Goal: Task Accomplishment & Management: Complete application form

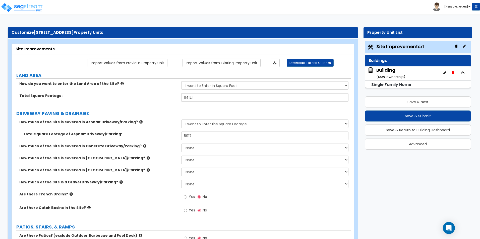
select select "2"
select select "1"
select select "4"
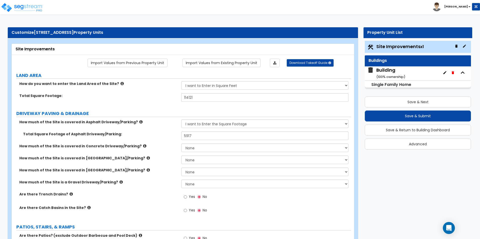
select select "2"
select select "1"
select select "4"
select select "2"
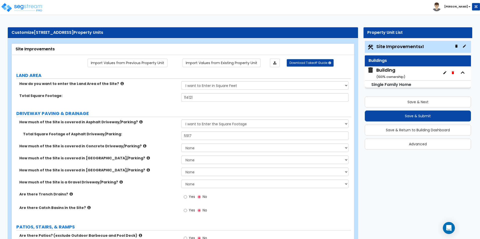
click at [387, 69] on div "Building ( 100 % ownership)" at bounding box center [390, 73] width 29 height 13
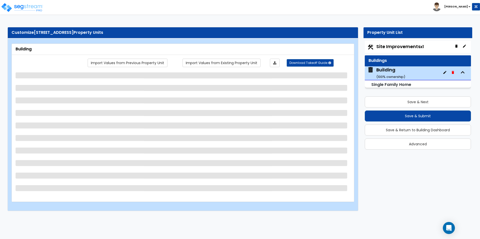
select select "1"
select select "7"
select select "1"
select select "2"
select select "1"
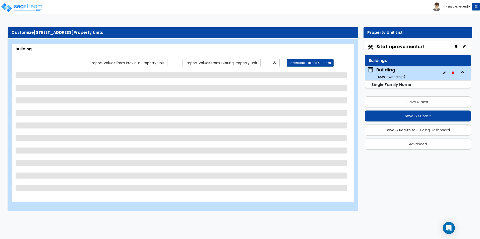
select select "4"
select select "1"
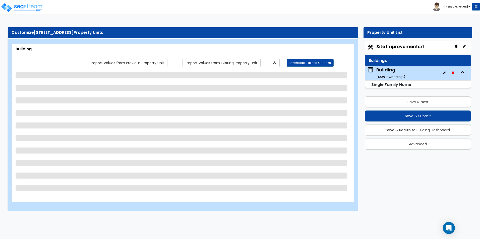
select select "2"
select select "1"
select select "2"
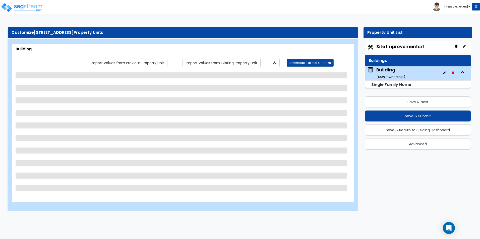
select select "2"
select select "5"
select select "2"
select select "1"
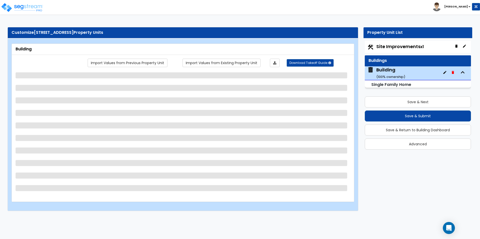
select select "2"
select select "3"
select select "1"
select select "4"
select select "1"
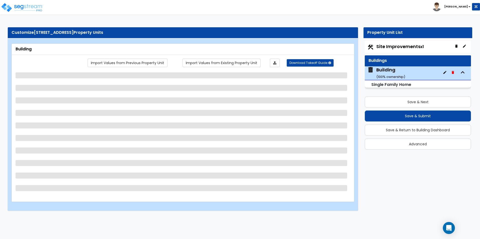
select select "2"
select select "3"
select select "2"
select select "1"
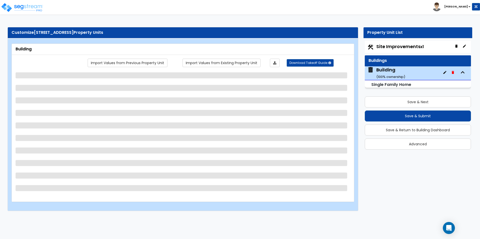
select select "3"
select select "1"
select select "2"
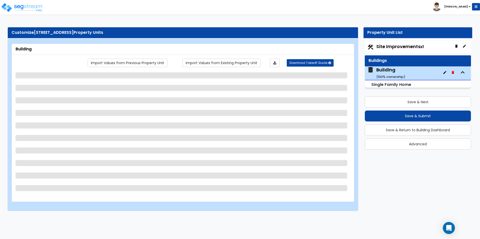
select select "1"
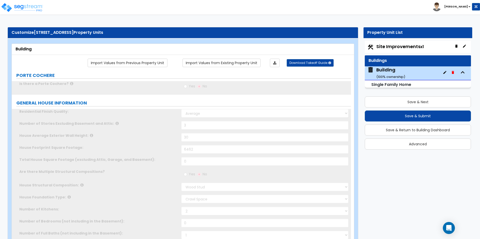
select select "1"
type input "1"
select select "2"
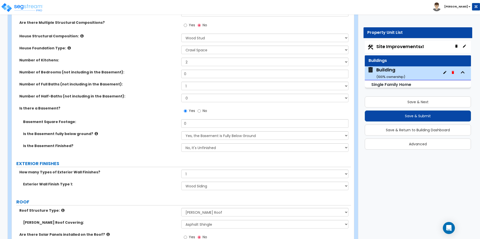
scroll to position [150, 0]
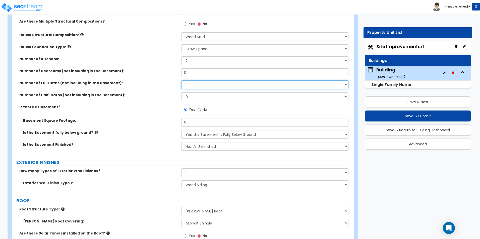
drag, startPoint x: 194, startPoint y: 85, endPoint x: 173, endPoint y: 84, distance: 20.8
click at [173, 84] on div "Number of Full Baths (not including in the Basement): 1 2 3 4 5 6 7 8 9 10" at bounding box center [181, 87] width 339 height 12
click at [181, 81] on select "1 2 3 4 5 6 7 8 9 10" at bounding box center [264, 85] width 167 height 9
click at [191, 83] on select "1 2 3 4 5 6 7 8 9 10" at bounding box center [264, 85] width 167 height 9
select select "6"
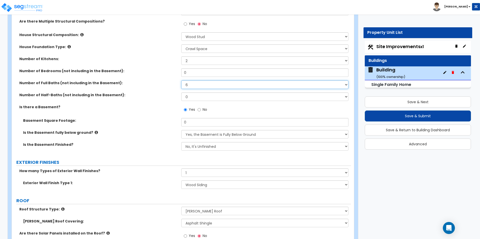
click at [181, 81] on select "1 2 3 4 5 6 7 8 9 10" at bounding box center [264, 85] width 167 height 9
click at [161, 73] on div "Number of Bedrooms (not including in the Basement): 0" at bounding box center [181, 74] width 339 height 12
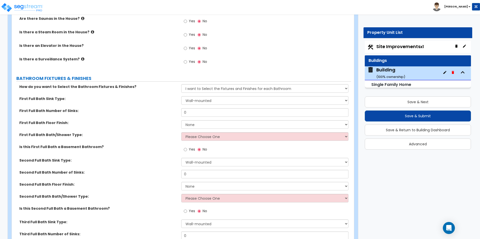
scroll to position [1756, 0]
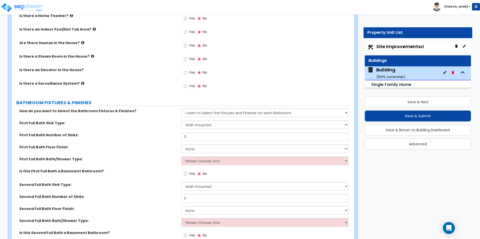
type input "6"
click at [209, 121] on select "Wall-mounted Pedestal-mounted Vanity-mounted" at bounding box center [264, 125] width 167 height 9
select select "3"
click at [181, 121] on select "Wall-mounted Pedestal-mounted Vanity-mounted" at bounding box center [264, 125] width 167 height 9
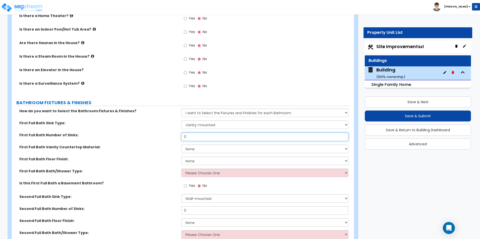
drag, startPoint x: 198, startPoint y: 133, endPoint x: 165, endPoint y: 133, distance: 32.9
click at [165, 133] on div "First Full Bath Number of Sinks: 0" at bounding box center [181, 139] width 339 height 12
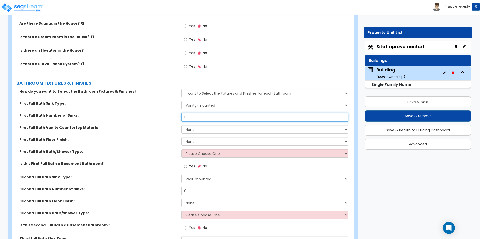
scroll to position [1781, 0]
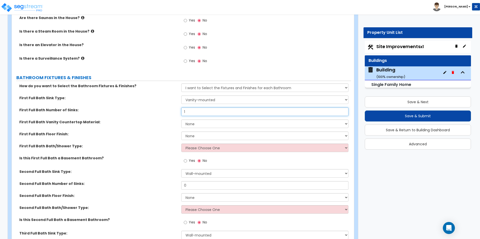
type input "1"
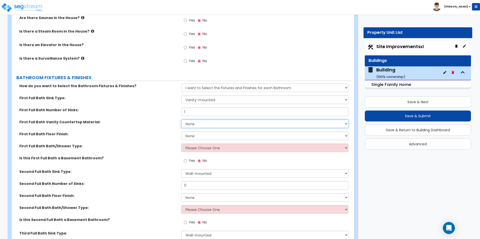
click at [199, 120] on select "None Plastic Laminate Solid Surface Stone Quartz Marble Tile Wood Stainless Ste…" at bounding box center [264, 124] width 167 height 9
select select "7"
click at [181, 120] on select "None Plastic Laminate Solid Surface Stone Quartz Marble Tile Wood Stainless Ste…" at bounding box center [264, 124] width 167 height 9
click at [199, 132] on select "None Tile Flooring Hardwood Flooring Resilient Laminate Flooring VCT Flooring S…" at bounding box center [264, 136] width 167 height 9
select select "1"
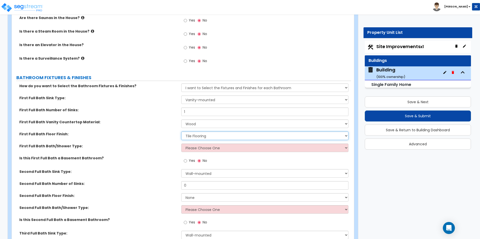
click at [181, 132] on select "None Tile Flooring Hardwood Flooring Resilient Laminate Flooring VCT Flooring S…" at bounding box center [264, 136] width 167 height 9
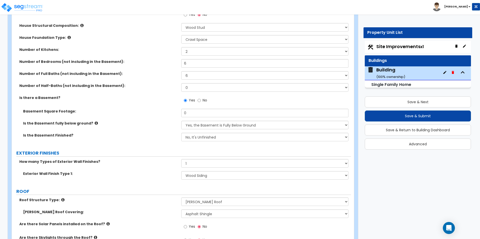
scroll to position [176, 0]
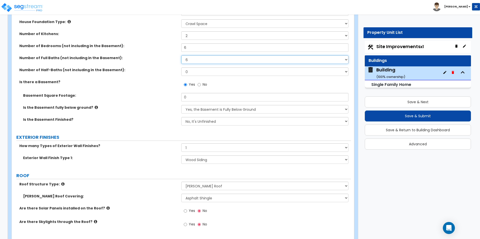
drag, startPoint x: 189, startPoint y: 56, endPoint x: 189, endPoint y: 65, distance: 9.0
click at [189, 56] on select "1 2 3 4 5 6 7 8 9 10" at bounding box center [264, 59] width 167 height 9
select select "5"
click at [181, 55] on select "1 2 3 4 5 6 7 8 9 10" at bounding box center [264, 59] width 167 height 9
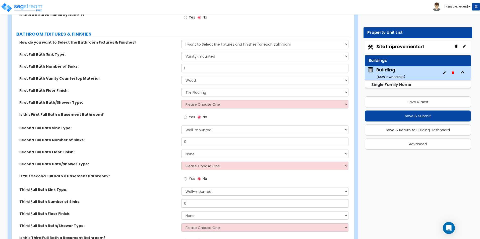
scroll to position [1806, 0]
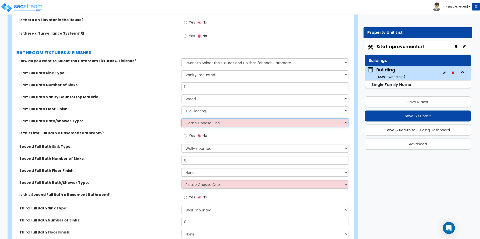
click at [216, 119] on select "Please Choose One Standalone Shower Bathtub - Shower Combo" at bounding box center [264, 123] width 167 height 9
select select "1"
click at [181, 119] on select "Please Choose One Standalone Shower Bathtub - Shower Combo" at bounding box center [264, 123] width 167 height 9
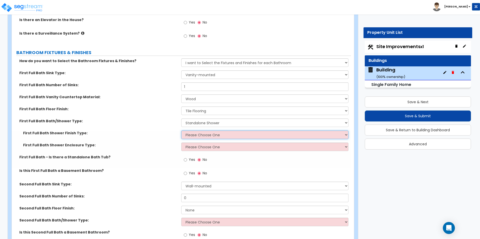
drag, startPoint x: 229, startPoint y: 129, endPoint x: 228, endPoint y: 135, distance: 5.9
click at [229, 131] on select "Please Choose One Plastic Tile Stone" at bounding box center [264, 135] width 167 height 9
select select "1"
click at [181, 131] on select "Please Choose One Plastic Tile Stone" at bounding box center [264, 135] width 167 height 9
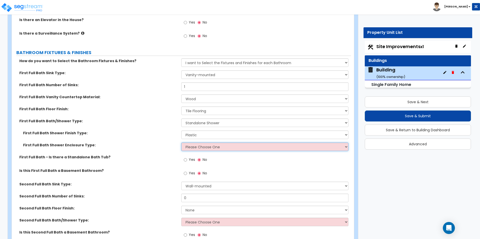
drag, startPoint x: 211, startPoint y: 141, endPoint x: 210, endPoint y: 146, distance: 5.8
click at [211, 143] on select "Please Choose One Curtain & Rod Glass Sliding Doors Glass Hinged Doors" at bounding box center [264, 147] width 167 height 9
select select "1"
click at [181, 143] on select "Please Choose One Curtain & Rod Glass Sliding Doors Glass Hinged Doors" at bounding box center [264, 147] width 167 height 9
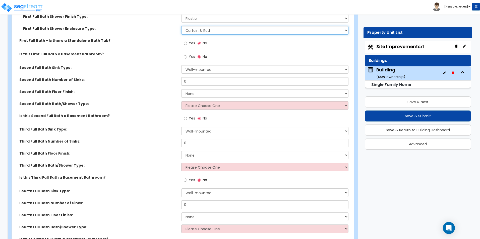
scroll to position [1931, 0]
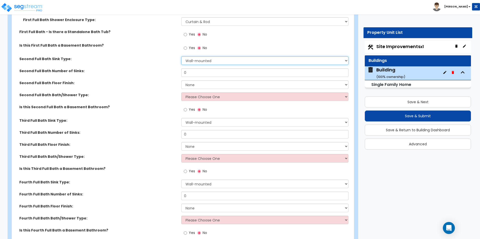
click at [220, 57] on select "Wall-mounted Pedestal-mounted Vanity-mounted" at bounding box center [264, 60] width 167 height 9
select select "2"
click at [181, 56] on select "Wall-mounted Pedestal-mounted Vanity-mounted" at bounding box center [264, 60] width 167 height 9
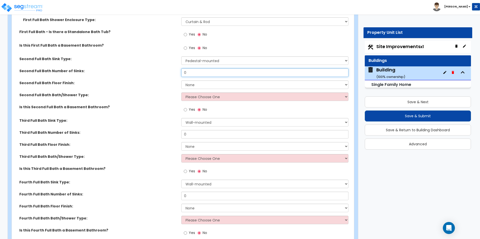
drag, startPoint x: 180, startPoint y: 66, endPoint x: 149, endPoint y: 66, distance: 31.1
click at [149, 68] on div "Second Full Bath Number of Sinks: 0" at bounding box center [181, 74] width 339 height 12
type input "1"
click at [202, 81] on select "None Tile Flooring Hardwood Flooring Resilient Laminate Flooring VCT Flooring S…" at bounding box center [264, 85] width 167 height 9
select select "1"
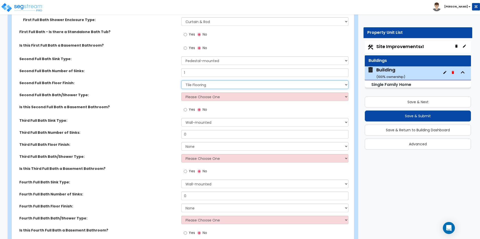
click at [181, 81] on select "None Tile Flooring Hardwood Flooring Resilient Laminate Flooring VCT Flooring S…" at bounding box center [264, 85] width 167 height 9
click at [207, 93] on select "Please Choose One Standalone Shower Bathtub - Shower Combo" at bounding box center [264, 97] width 167 height 9
select select "2"
click at [181, 93] on select "Please Choose One Standalone Shower Bathtub - Shower Combo" at bounding box center [264, 97] width 167 height 9
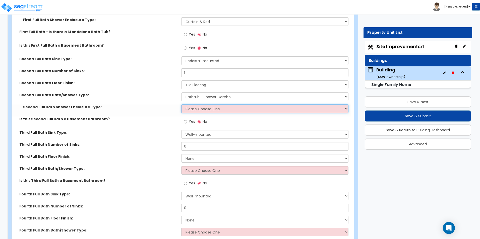
click at [205, 105] on select "Please Choose One Curtain & Rod Glass Sliding Doors Glass Hinged Doors" at bounding box center [264, 109] width 167 height 9
select select "1"
click at [181, 105] on select "Please Choose One Curtain & Rod Glass Sliding Doors Glass Hinged Doors" at bounding box center [264, 109] width 167 height 9
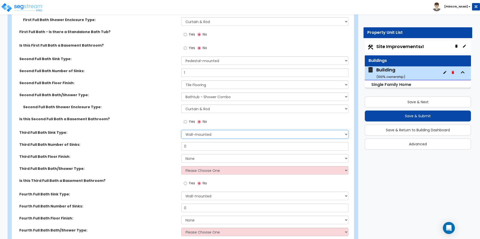
click at [205, 131] on select "Wall-mounted Pedestal-mounted Vanity-mounted" at bounding box center [264, 134] width 167 height 9
select select "2"
click at [181, 130] on select "Wall-mounted Pedestal-mounted Vanity-mounted" at bounding box center [264, 134] width 167 height 9
drag, startPoint x: 207, startPoint y: 142, endPoint x: 148, endPoint y: 142, distance: 59.7
click at [148, 142] on div "Third Full Bath Number of Sinks: 0" at bounding box center [181, 148] width 339 height 12
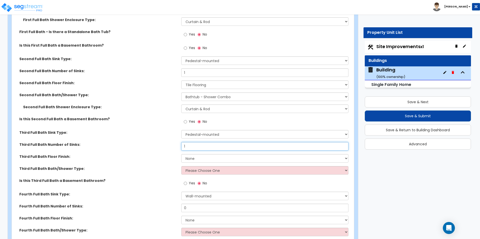
type input "1"
click at [203, 154] on select "None Tile Flooring Hardwood Flooring Resilient Laminate Flooring VCT Flooring S…" at bounding box center [264, 158] width 167 height 9
select select "1"
click at [181, 154] on select "None Tile Flooring Hardwood Flooring Resilient Laminate Flooring VCT Flooring S…" at bounding box center [264, 158] width 167 height 9
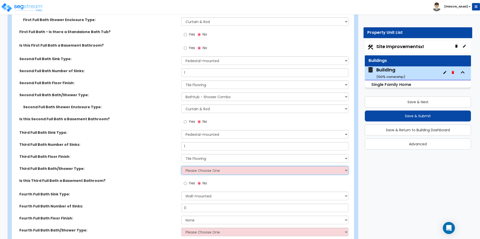
click at [202, 166] on select "Please Choose One Standalone Shower Bathtub - Shower Combo" at bounding box center [264, 170] width 167 height 9
select select "2"
click at [181, 166] on select "Please Choose One Standalone Shower Bathtub - Shower Combo" at bounding box center [264, 170] width 167 height 9
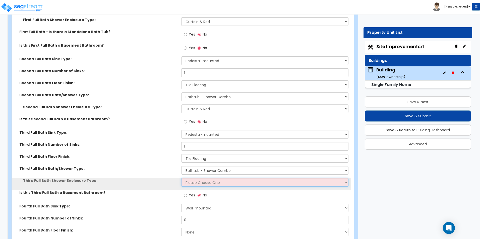
click at [203, 180] on select "Please Choose One Curtain & Rod Glass Sliding Doors Glass Hinged Doors" at bounding box center [264, 182] width 167 height 9
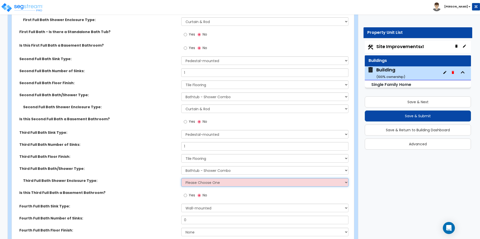
select select "1"
click at [181, 178] on select "Please Choose One Curtain & Rod Glass Sliding Doors Glass Hinged Doors" at bounding box center [264, 182] width 167 height 9
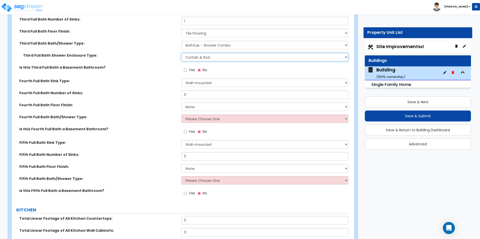
scroll to position [2082, 0]
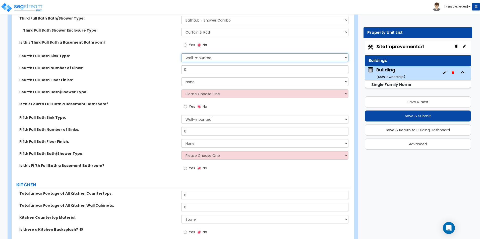
click at [217, 54] on select "Wall-mounted Pedestal-mounted Vanity-mounted" at bounding box center [264, 57] width 167 height 9
select select "2"
click at [181, 53] on select "Wall-mounted Pedestal-mounted Vanity-mounted" at bounding box center [264, 57] width 167 height 9
drag, startPoint x: 201, startPoint y: 66, endPoint x: 163, endPoint y: 64, distance: 37.9
click at [163, 65] on div "Fourth Full Bath Number of Sinks: 0" at bounding box center [181, 71] width 339 height 12
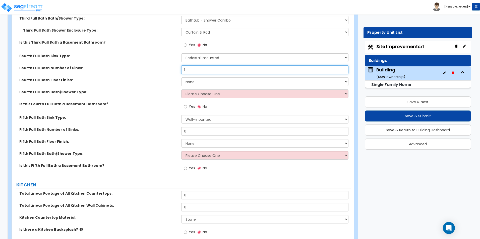
type input "1"
click at [198, 77] on select "None Tile Flooring Hardwood Flooring Resilient Laminate Flooring VCT Flooring S…" at bounding box center [264, 81] width 167 height 9
select select "1"
click at [181, 77] on select "None Tile Flooring Hardwood Flooring Resilient Laminate Flooring VCT Flooring S…" at bounding box center [264, 81] width 167 height 9
click at [200, 93] on select "Please Choose One Standalone Shower Bathtub - Shower Combo" at bounding box center [264, 94] width 167 height 9
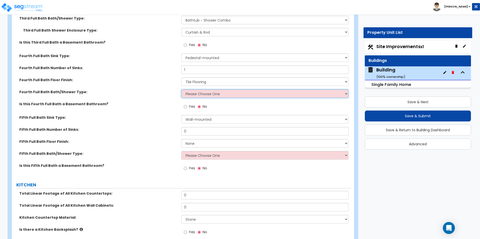
select select "1"
click at [181, 90] on select "Please Choose One Standalone Shower Bathtub - Shower Combo" at bounding box center [264, 94] width 167 height 9
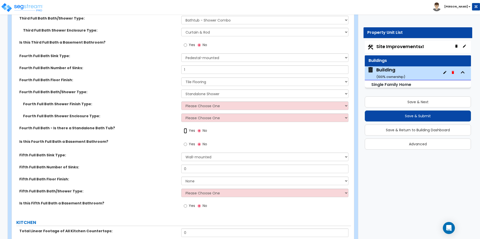
click at [185, 128] on input "Yes" at bounding box center [185, 131] width 3 height 6
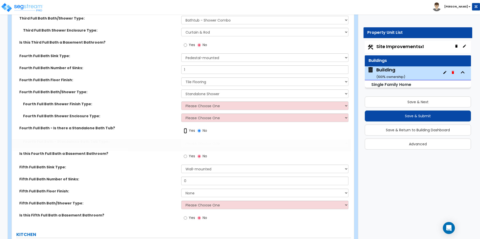
radio input "true"
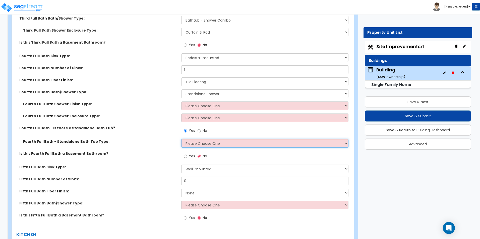
drag, startPoint x: 199, startPoint y: 137, endPoint x: 200, endPoint y: 131, distance: 6.1
click at [199, 139] on select "Please Choose One Freestanding Bathtub Recessed Bathtub Walk-in Bathtub" at bounding box center [264, 143] width 167 height 9
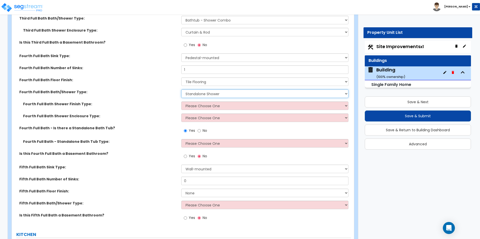
click at [233, 90] on select "Please Choose One Standalone Shower Bathtub - Shower Combo" at bounding box center [264, 94] width 167 height 9
select select "2"
click at [181, 90] on select "Please Choose One Standalone Shower Bathtub - Shower Combo" at bounding box center [264, 94] width 167 height 9
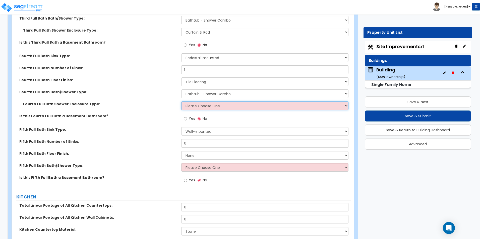
click at [213, 102] on select "Please Choose One Curtain & Rod Glass Sliding Doors Glass Hinged Doors" at bounding box center [264, 106] width 167 height 9
select select "1"
click at [181, 102] on select "Please Choose One Curtain & Rod Glass Sliding Doors Glass Hinged Doors" at bounding box center [264, 106] width 167 height 9
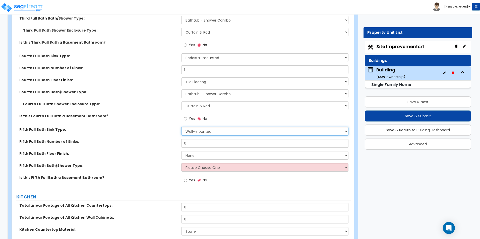
click at [206, 128] on select "Wall-mounted Pedestal-mounted Vanity-mounted" at bounding box center [264, 131] width 167 height 9
select select "3"
click at [181, 127] on select "Wall-mounted Pedestal-mounted Vanity-mounted" at bounding box center [264, 131] width 167 height 9
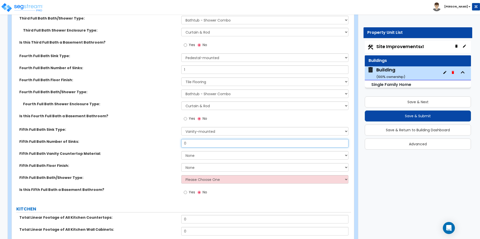
drag, startPoint x: 180, startPoint y: 139, endPoint x: 146, endPoint y: 138, distance: 33.9
click at [146, 139] on div "Fifth Full Bath Number of Sinks: 0" at bounding box center [181, 145] width 339 height 12
type input "1"
drag, startPoint x: 196, startPoint y: 152, endPoint x: 196, endPoint y: 155, distance: 3.3
click at [196, 152] on select "None Plastic Laminate Solid Surface Stone Quartz Marble Tile Wood Stainless Ste…" at bounding box center [264, 155] width 167 height 9
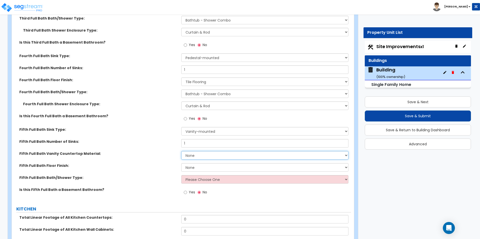
select select "2"
click at [181, 151] on select "None Plastic Laminate Solid Surface Stone Quartz Marble Tile Wood Stainless Ste…" at bounding box center [264, 155] width 167 height 9
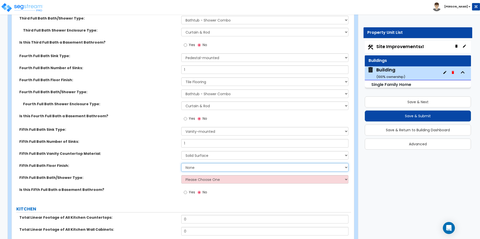
click at [204, 163] on select "None Tile Flooring Hardwood Flooring Resilient Laminate Flooring VCT Flooring S…" at bounding box center [264, 167] width 167 height 9
select select "4"
click at [181, 163] on select "None Tile Flooring Hardwood Flooring Resilient Laminate Flooring VCT Flooring S…" at bounding box center [264, 167] width 167 height 9
click at [214, 177] on select "Please Choose One Standalone Shower Bathtub - Shower Combo" at bounding box center [264, 179] width 167 height 9
select select "2"
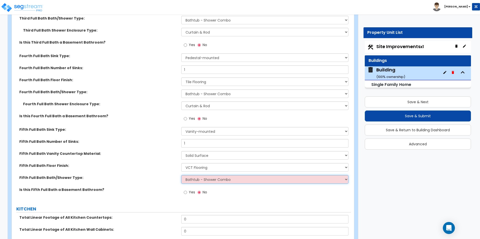
click at [181, 175] on select "Please Choose One Standalone Shower Bathtub - Shower Combo" at bounding box center [264, 179] width 167 height 9
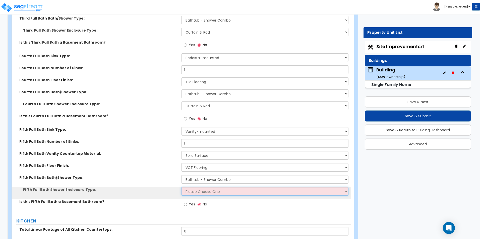
click at [207, 187] on select "Please Choose One Curtain & Rod Glass Sliding Doors Glass Hinged Doors" at bounding box center [264, 191] width 167 height 9
select select "1"
click at [181, 187] on select "Please Choose One Curtain & Rod Glass Sliding Doors Glass Hinged Doors" at bounding box center [264, 191] width 167 height 9
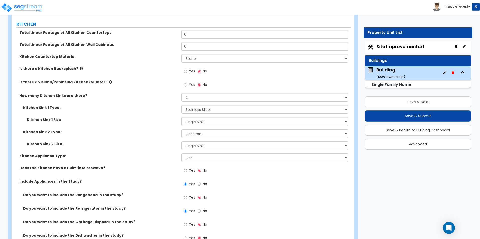
scroll to position [2257, 0]
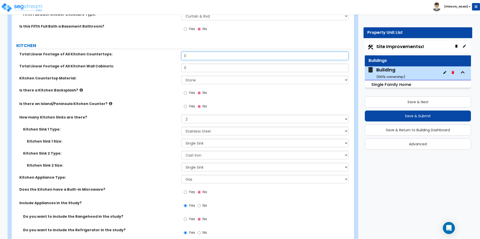
drag, startPoint x: 188, startPoint y: 50, endPoint x: 158, endPoint y: 48, distance: 29.4
click at [158, 52] on div "Total Linear Footage of All Kitchen Countertops: 0" at bounding box center [181, 58] width 339 height 12
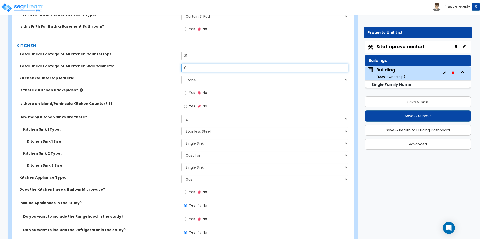
drag, startPoint x: 194, startPoint y: 61, endPoint x: 146, endPoint y: 62, distance: 47.4
click at [146, 64] on div "Total Linear Footage of All Kitchen Wall Cabinets: 0" at bounding box center [181, 70] width 339 height 12
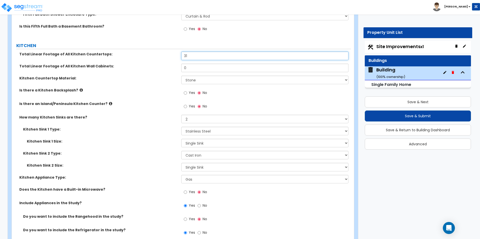
click at [198, 52] on input "31" at bounding box center [264, 56] width 167 height 9
type input "36"
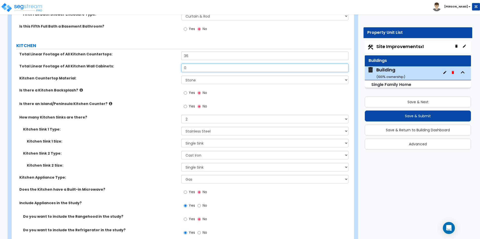
drag, startPoint x: 175, startPoint y: 63, endPoint x: 167, endPoint y: 64, distance: 7.8
click at [167, 64] on div "Total Linear Footage of All Kitchen Wall Cabinets: 0" at bounding box center [181, 70] width 339 height 12
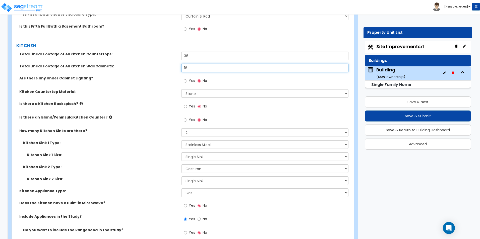
type input "16"
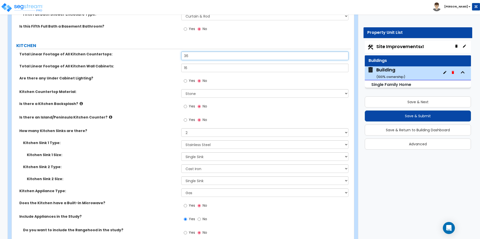
drag, startPoint x: 199, startPoint y: 52, endPoint x: 168, endPoint y: 52, distance: 31.1
click at [168, 52] on div "Total Linear Footage of All Kitchen Countertops: 36" at bounding box center [181, 58] width 339 height 12
type input "16"
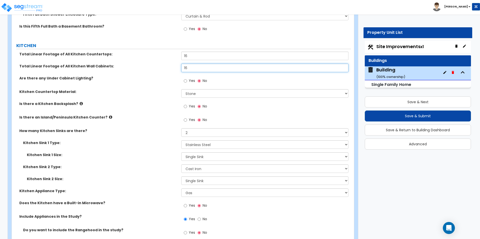
drag, startPoint x: 192, startPoint y: 63, endPoint x: 164, endPoint y: 62, distance: 28.9
click at [164, 64] on div "Total Linear Footage of All Kitchen Wall Cabinets: 16" at bounding box center [181, 70] width 339 height 12
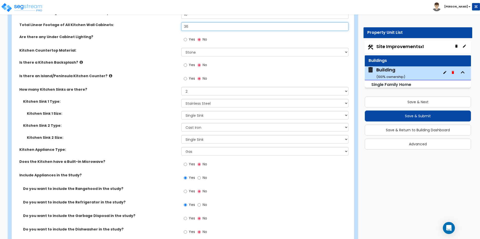
scroll to position [2307, 0]
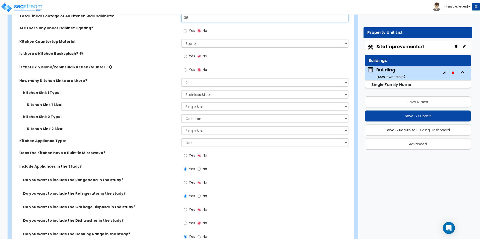
type input "36"
click at [185, 67] on input "Yes" at bounding box center [185, 70] width 3 height 6
radio input "true"
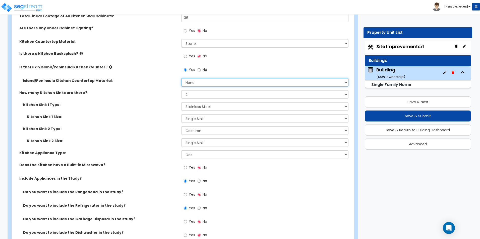
click at [200, 79] on select "None Plastic Laminate Solid Surface Stone Quartz Marble Tile Wood Stainless Ste…" at bounding box center [264, 82] width 167 height 9
select select "3"
click at [181, 78] on select "None Plastic Laminate Solid Surface Stone Quartz Marble Tile Wood Stainless Ste…" at bounding box center [264, 82] width 167 height 9
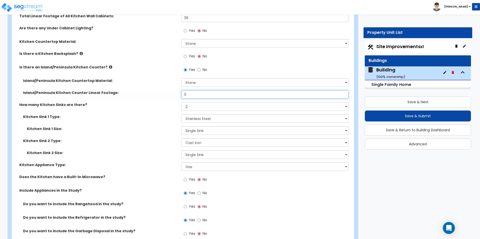
drag, startPoint x: 198, startPoint y: 91, endPoint x: 158, endPoint y: 89, distance: 39.7
click at [158, 90] on div "Island/Peninsula Kitchen Counter Linear Footage: 0" at bounding box center [181, 96] width 339 height 12
type input "5"
click at [109, 65] on icon at bounding box center [110, 67] width 3 height 4
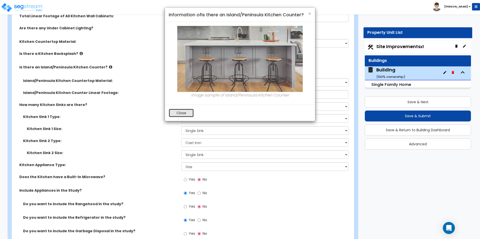
click at [175, 113] on button "Close" at bounding box center [181, 113] width 25 height 9
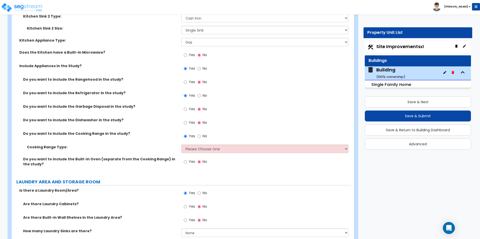
scroll to position [2433, 0]
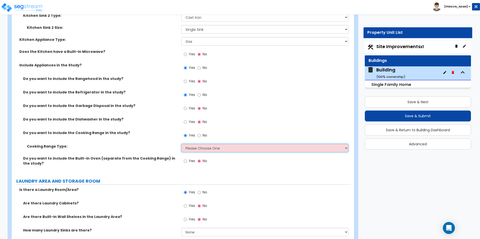
drag, startPoint x: 223, startPoint y: 142, endPoint x: 222, endPoint y: 148, distance: 6.0
click at [223, 144] on select "Please Choose One Cook Top Only Range with Oven" at bounding box center [264, 148] width 167 height 9
select select "2"
click at [181, 144] on select "Please Choose One Cook Top Only Range with Oven" at bounding box center [264, 148] width 167 height 9
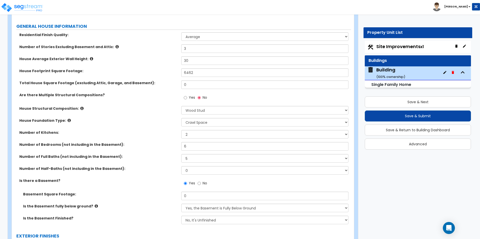
scroll to position [100, 0]
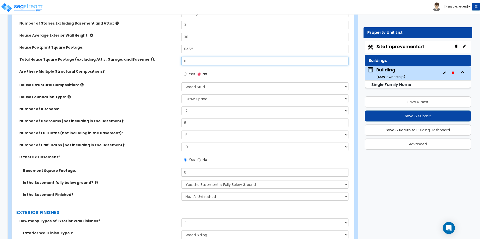
drag, startPoint x: 192, startPoint y: 61, endPoint x: 165, endPoint y: 59, distance: 26.9
click at [165, 59] on div "Total House Square Footage (excluding Attic, Garage, and Basement): 0" at bounding box center [181, 63] width 339 height 12
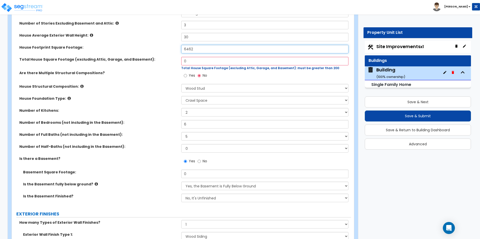
drag, startPoint x: 198, startPoint y: 49, endPoint x: 142, endPoint y: 50, distance: 56.4
click at [142, 50] on div "House Footprint Square Footage: 6462" at bounding box center [181, 51] width 339 height 12
type input "2,820"
drag, startPoint x: 172, startPoint y: 61, endPoint x: 157, endPoint y: 60, distance: 14.8
click at [157, 60] on div "Total House Square Footage (excluding Attic, Garage, and Basement): 0 Total Hou…" at bounding box center [181, 64] width 339 height 14
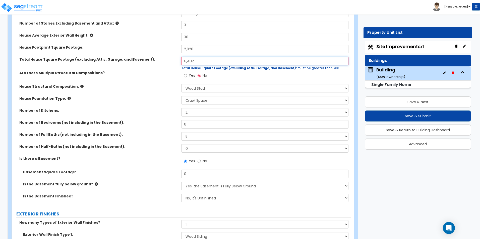
type input "6,482"
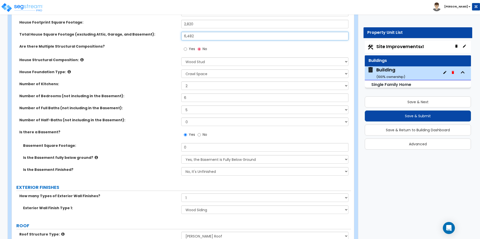
scroll to position [150, 0]
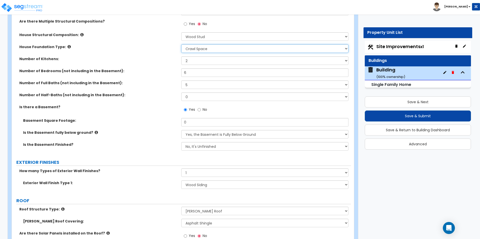
click at [210, 52] on select "Please Choose One Crawl Space Pier-Elevated First floor Slab on Grade" at bounding box center [264, 48] width 167 height 9
click at [130, 52] on div "House Foundation Type: Please Choose One Crawl Space Pier-Elevated First floor …" at bounding box center [181, 50] width 339 height 12
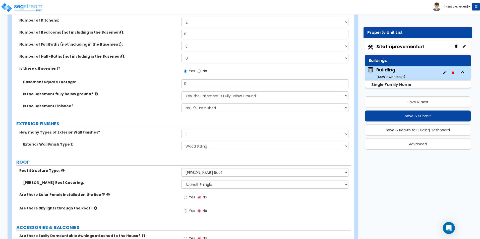
scroll to position [201, 0]
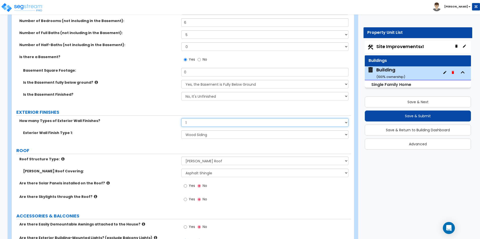
click at [245, 119] on select "None 1 2 3" at bounding box center [264, 122] width 167 height 9
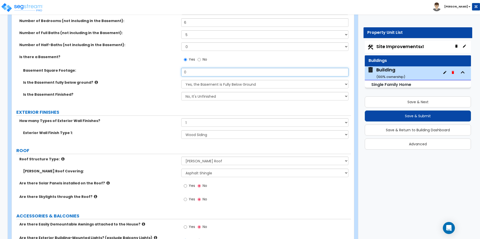
drag, startPoint x: 187, startPoint y: 72, endPoint x: 162, endPoint y: 70, distance: 25.4
click at [162, 70] on div "Basement Square Footage: 0" at bounding box center [181, 74] width 339 height 12
drag, startPoint x: 192, startPoint y: 73, endPoint x: 150, endPoint y: 73, distance: 41.6
click at [150, 73] on div "Basement Square Footage: 2,115" at bounding box center [181, 74] width 339 height 12
type input "1,974"
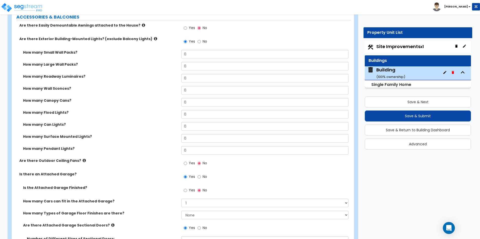
scroll to position [401, 0]
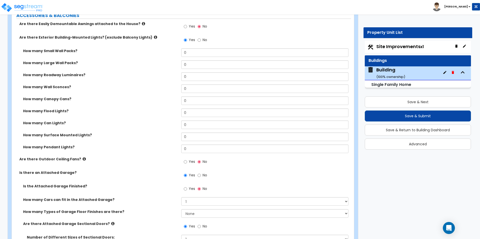
click at [154, 36] on icon at bounding box center [155, 37] width 3 height 4
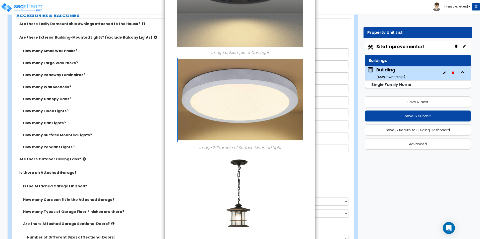
scroll to position [614, 0]
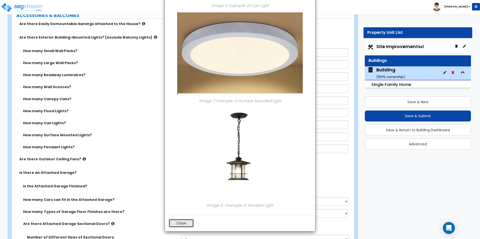
click at [185, 224] on button "Close" at bounding box center [181, 223] width 25 height 9
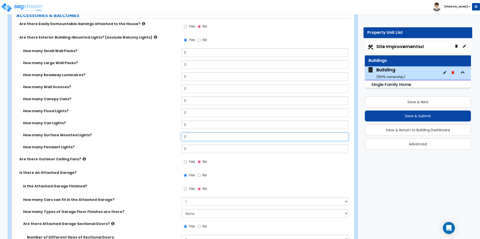
drag, startPoint x: 192, startPoint y: 135, endPoint x: 160, endPoint y: 135, distance: 32.6
click at [160, 135] on div "How many Surface Mounted Lights? 0" at bounding box center [181, 139] width 339 height 12
type input "2"
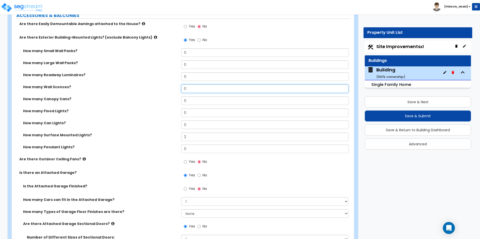
drag, startPoint x: 190, startPoint y: 89, endPoint x: 169, endPoint y: 87, distance: 20.7
click at [169, 87] on div "How many Wall Sconces? 0" at bounding box center [181, 91] width 339 height 12
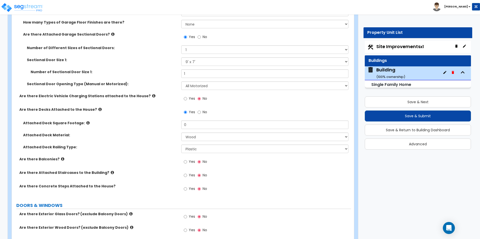
scroll to position [602, 0]
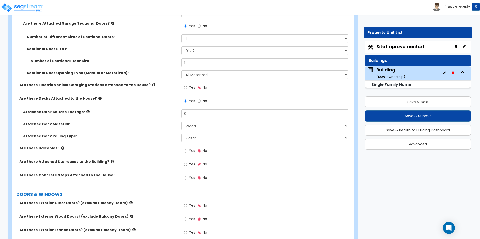
type input "1"
click at [204, 138] on select "Please Choose One Wood Plastic" at bounding box center [264, 138] width 167 height 9
click at [181, 134] on select "Please Choose One Wood Plastic" at bounding box center [264, 138] width 167 height 9
click at [185, 164] on input "Yes" at bounding box center [185, 165] width 3 height 6
radio input "true"
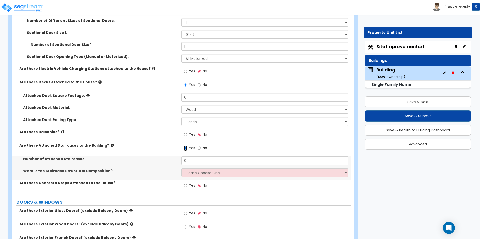
scroll to position [627, 0]
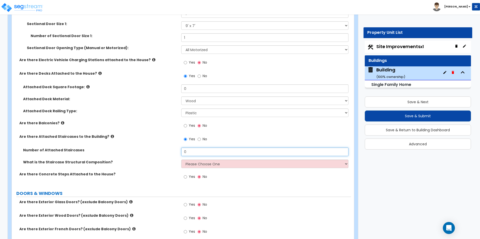
drag, startPoint x: 192, startPoint y: 150, endPoint x: 141, endPoint y: 150, distance: 50.9
click at [143, 150] on div "Number of Attached Staircases 0" at bounding box center [181, 154] width 339 height 12
type input "2"
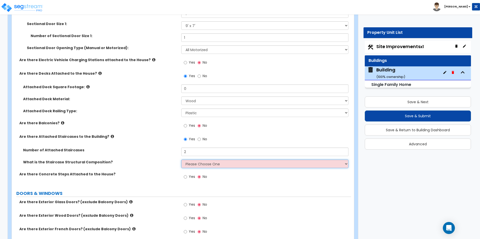
click at [201, 163] on select "Please Choose One Reinforced Concrete Structural Steel Wood" at bounding box center [264, 164] width 167 height 9
select select "7"
click at [181, 160] on select "Please Choose One Reinforced Concrete Structural Steel Wood" at bounding box center [264, 164] width 167 height 9
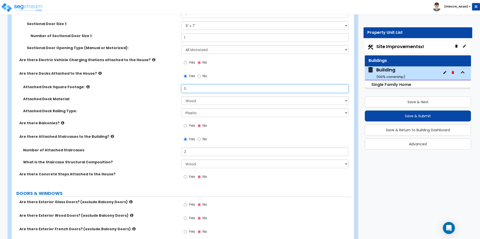
drag, startPoint x: 185, startPoint y: 87, endPoint x: 165, endPoint y: 84, distance: 19.9
click at [167, 85] on div "Attached Deck Square Footage: 0" at bounding box center [181, 91] width 339 height 12
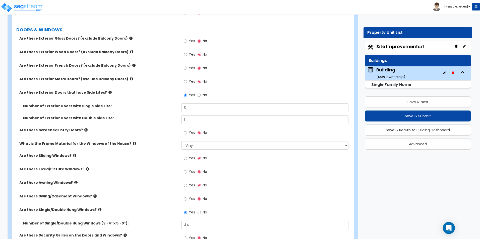
scroll to position [803, 0]
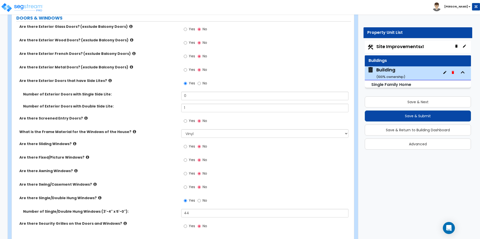
type input "128"
drag, startPoint x: 185, startPoint y: 43, endPoint x: 186, endPoint y: 50, distance: 6.9
click at [185, 43] on input "Yes" at bounding box center [185, 43] width 3 height 6
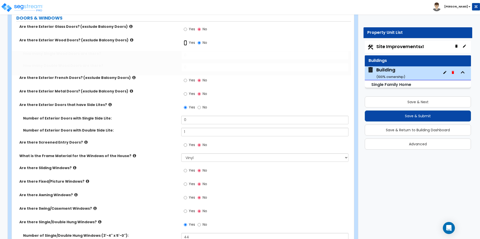
radio input "true"
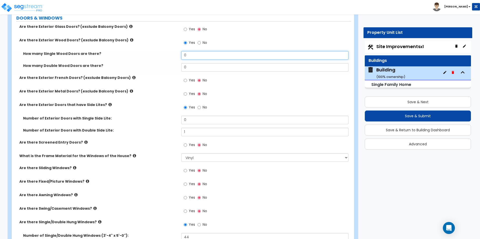
drag, startPoint x: 191, startPoint y: 54, endPoint x: 157, endPoint y: 54, distance: 33.1
click at [157, 54] on div "How many Single Wood Doors are there? 0" at bounding box center [181, 57] width 339 height 12
type input "2"
drag, startPoint x: 186, startPoint y: 29, endPoint x: 189, endPoint y: 42, distance: 13.1
click at [186, 29] on input "Yes" at bounding box center [185, 30] width 3 height 6
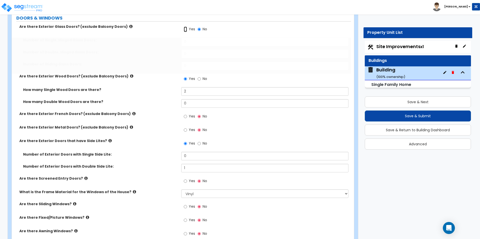
radio input "true"
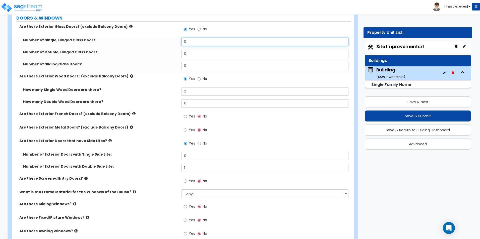
drag, startPoint x: 190, startPoint y: 42, endPoint x: 165, endPoint y: 40, distance: 25.2
click at [165, 40] on div "Number of Single, Hinged Glass Doors: 0" at bounding box center [181, 44] width 339 height 12
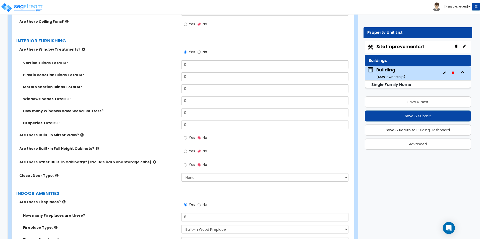
scroll to position [1541, 0]
type input "1"
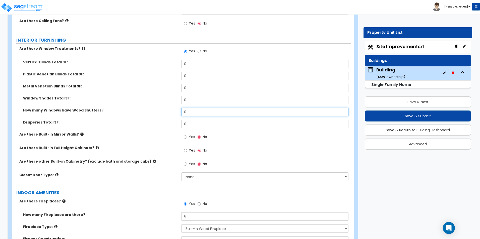
click at [190, 108] on input "0" at bounding box center [264, 112] width 167 height 9
type input "6"
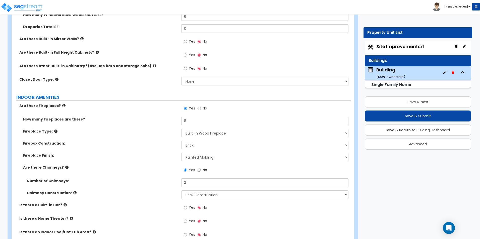
scroll to position [1638, 0]
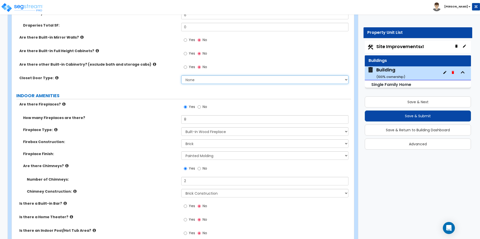
click at [208, 75] on select "None Bi-fold Louvered Doors Bi-fold Panel Doors Sliding Doors Hinged Wood Door" at bounding box center [264, 79] width 167 height 9
select select "3"
click at [181, 75] on select "None Bi-fold Louvered Doors Bi-fold Panel Doors Sliding Doors Hinged Wood Door" at bounding box center [264, 79] width 167 height 9
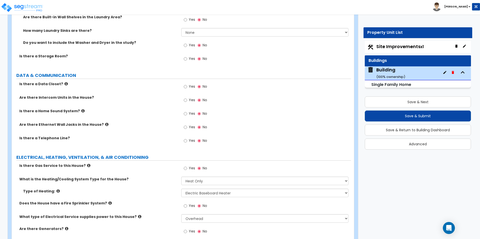
scroll to position [2736, 0]
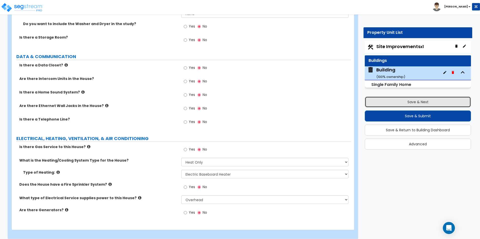
click at [407, 101] on button "Save & Next" at bounding box center [417, 102] width 106 height 11
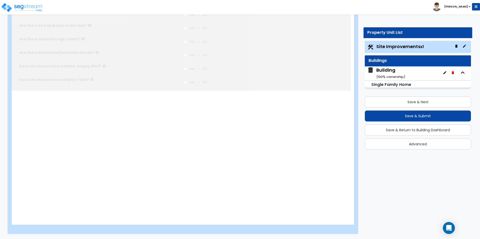
select select "2"
type input "114121"
select select "2"
type input "5917"
radio input "true"
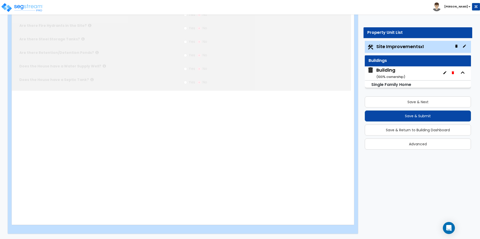
radio input "true"
select select "2"
type input "56488"
radio input "true"
select select "1"
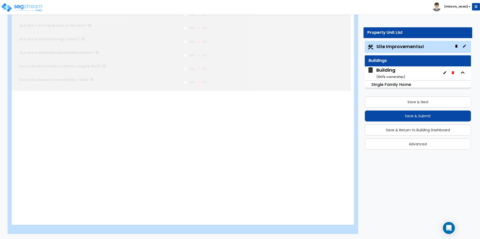
select select "4"
type input "2"
select select "2"
select select "1"
type input "5"
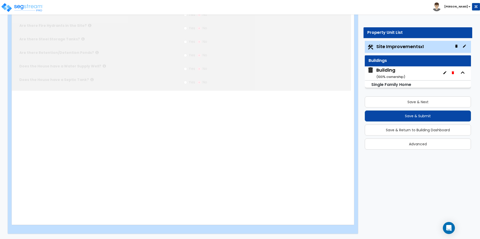
select select "4"
type input "8"
radio input "true"
type input "175"
type input "112"
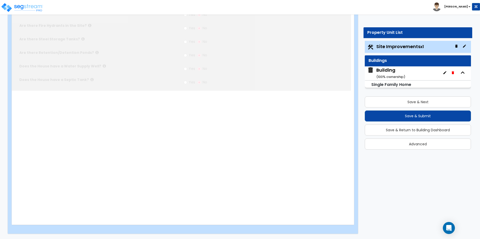
select select "4"
type input "6"
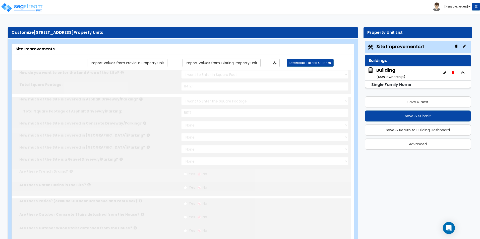
select select "2"
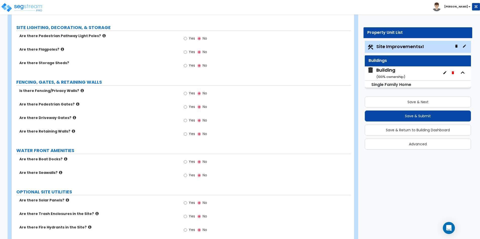
scroll to position [803, 0]
click at [185, 38] on input "Yes" at bounding box center [185, 38] width 3 height 6
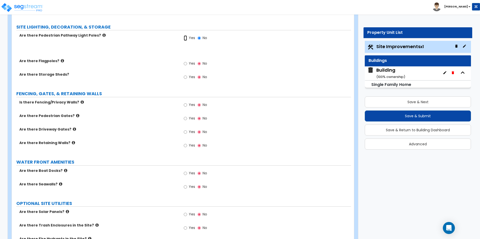
radio input "true"
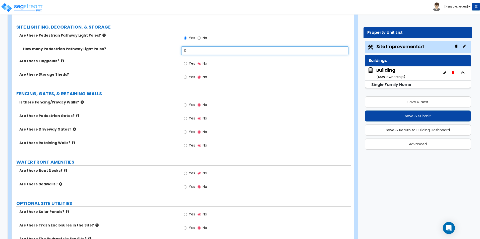
drag, startPoint x: 191, startPoint y: 51, endPoint x: 157, endPoint y: 51, distance: 33.9
click at [157, 51] on div "How many Pedestrian Pathway Light Poles? 0" at bounding box center [181, 52] width 339 height 12
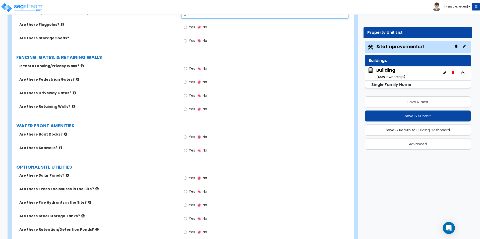
scroll to position [853, 0]
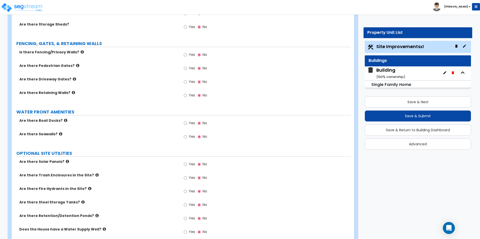
type input "2"
click at [185, 56] on input "Yes" at bounding box center [185, 55] width 3 height 6
radio input "true"
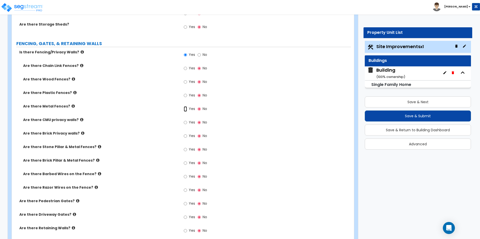
click at [185, 109] on input "Yes" at bounding box center [185, 109] width 3 height 6
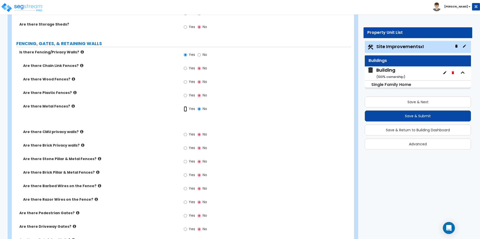
radio input "true"
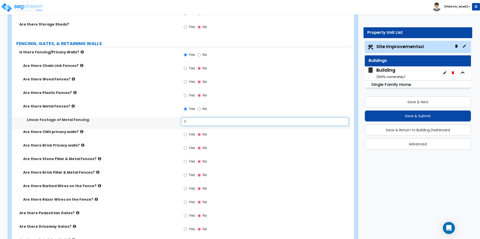
drag, startPoint x: 191, startPoint y: 121, endPoint x: 154, endPoint y: 124, distance: 37.8
click at [154, 124] on div "Linear Footage of Metal Fencing: 0" at bounding box center [181, 123] width 339 height 12
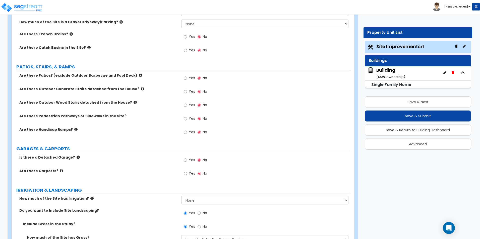
scroll to position [135, 0]
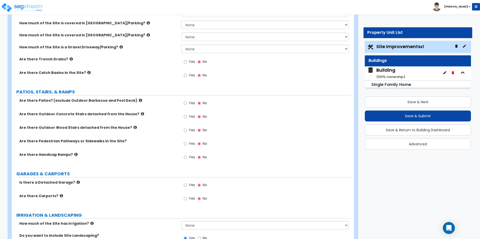
type input "200"
click at [184, 145] on input "Yes" at bounding box center [185, 144] width 3 height 6
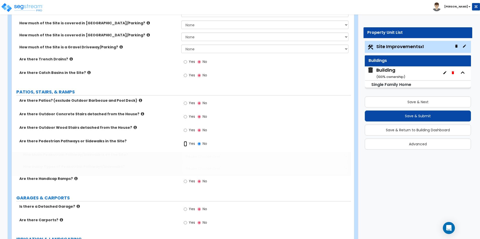
radio input "true"
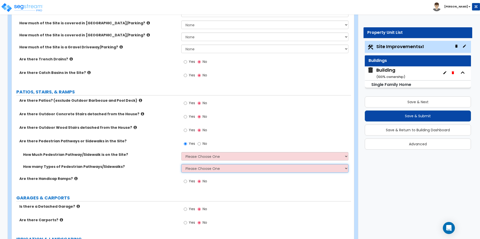
drag, startPoint x: 232, startPoint y: 172, endPoint x: 212, endPoint y: 174, distance: 19.7
click at [232, 172] on select "Please Choose One 1 2 3" at bounding box center [264, 168] width 167 height 9
select select "1"
click at [181, 164] on select "Please Choose One 1 2 3" at bounding box center [264, 168] width 167 height 9
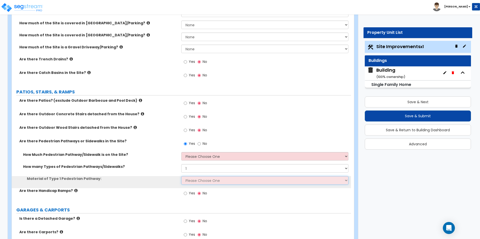
drag, startPoint x: 201, startPoint y: 180, endPoint x: 201, endPoint y: 176, distance: 4.0
click at [201, 180] on select "Please Choose One Bare Concrete Stamped Concrete Brick Pavers Stone Pavers Wood…" at bounding box center [264, 180] width 167 height 9
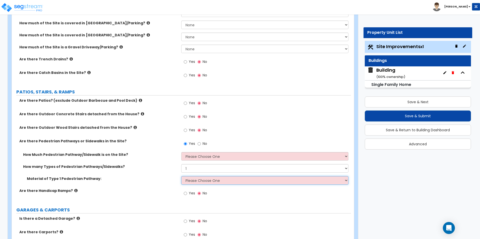
select select "3"
click at [181, 176] on select "Please Choose One Bare Concrete Stamped Concrete Brick Pavers Stone Pavers Wood…" at bounding box center [264, 180] width 167 height 9
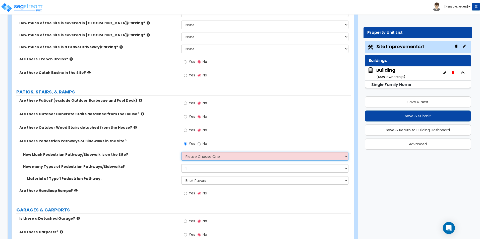
click at [210, 155] on select "Please Choose One I Don't Know, Please Estimate For Me Enter Linear Footage" at bounding box center [264, 156] width 167 height 9
select select "2"
click at [181, 152] on select "Please Choose One I Don't Know, Please Estimate For Me Enter Linear Footage" at bounding box center [264, 156] width 167 height 9
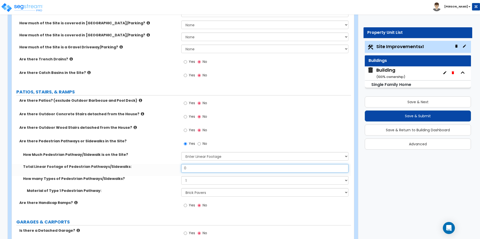
drag, startPoint x: 180, startPoint y: 170, endPoint x: 164, endPoint y: 170, distance: 15.8
click at [164, 170] on div "Total Linear Footage of Pedestrian Pathways/Sidewalks: 0" at bounding box center [181, 170] width 339 height 12
click at [191, 168] on input "0" at bounding box center [264, 168] width 167 height 9
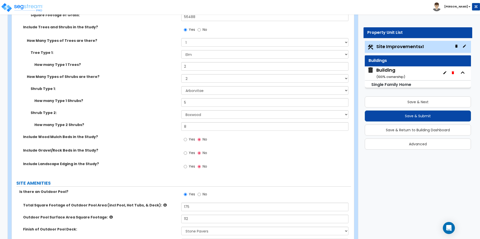
scroll to position [536, 0]
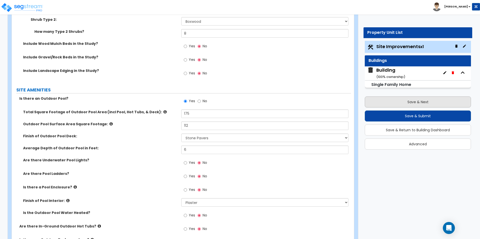
type input "70"
click at [416, 104] on button "Save & Next" at bounding box center [417, 102] width 106 height 11
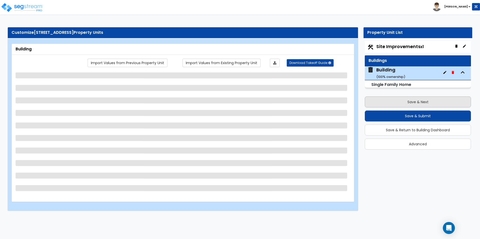
scroll to position [0, 0]
select select "1"
select select "7"
select select "1"
select select "2"
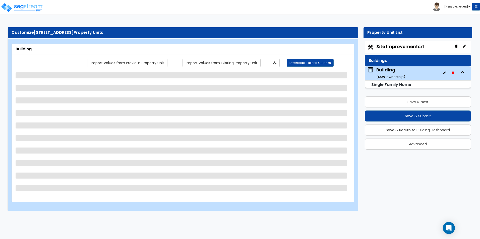
select select "5"
select select "1"
select select "4"
select select "1"
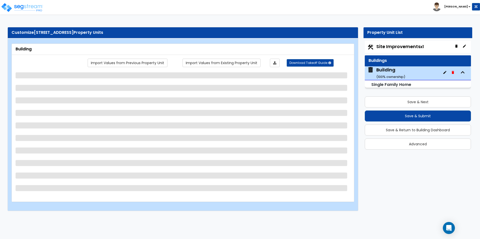
select select "1"
select select "2"
select select "7"
select select "1"
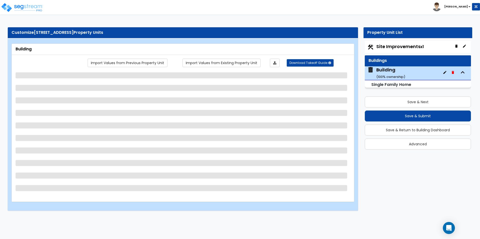
select select "1"
select select "2"
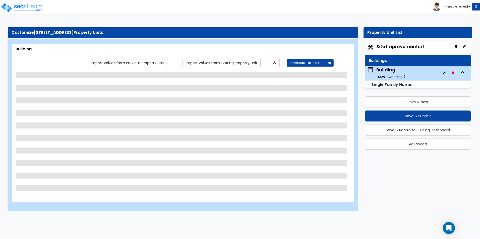
select select "5"
select select "2"
select select "1"
select select "2"
select select "3"
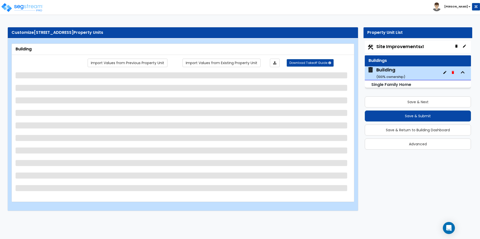
select select "3"
select select "1"
select select "4"
select select "1"
select select "2"
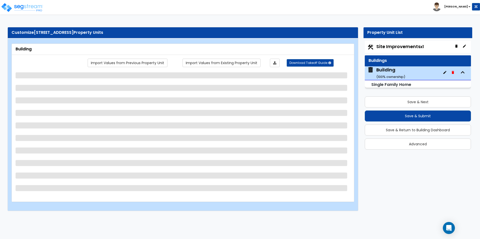
select select "3"
select select "7"
select select "1"
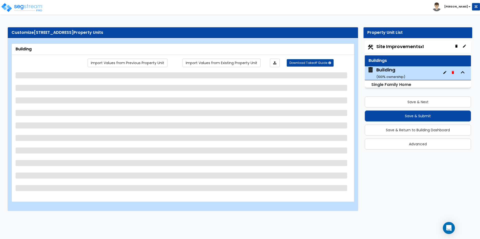
select select "1"
select select "2"
select select "1"
select select "2"
select select "1"
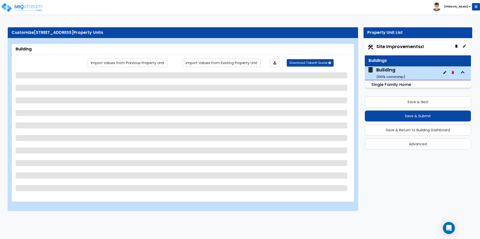
select select "2"
select select "1"
select select "2"
select select "1"
select select "2"
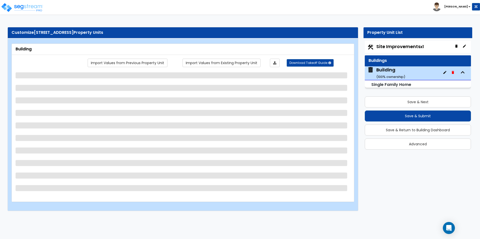
select select "1"
select select "2"
select select "1"
select select "3"
select select "2"
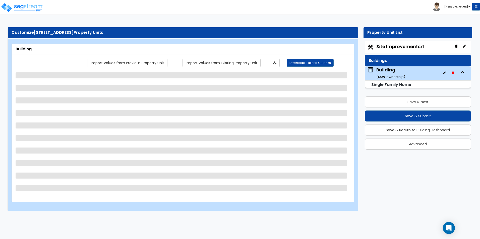
select select "4"
select select "2"
select select "1"
select select "3"
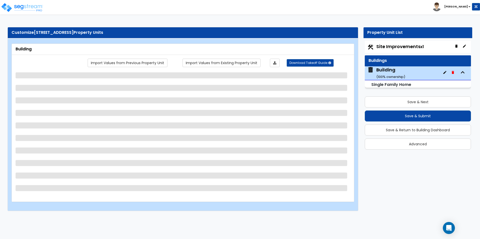
select select "2"
select select "1"
select select "3"
select select "1"
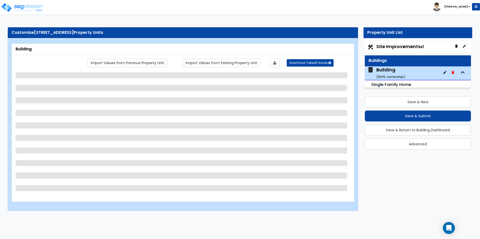
select select "1"
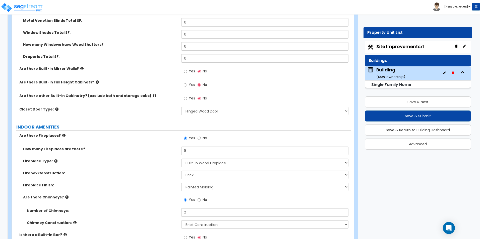
scroll to position [1605, 0]
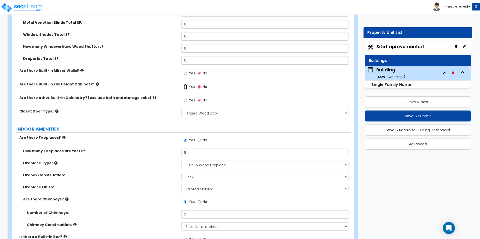
click at [185, 84] on input "Yes" at bounding box center [185, 87] width 3 height 6
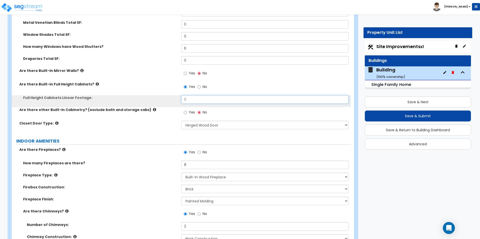
drag, startPoint x: 203, startPoint y: 93, endPoint x: 153, endPoint y: 92, distance: 49.9
click at [154, 95] on div "Full Height Cabinets Linear Footage: 0" at bounding box center [181, 101] width 339 height 12
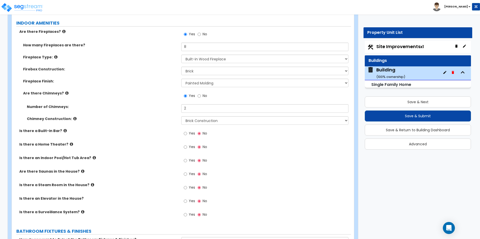
scroll to position [1730, 0]
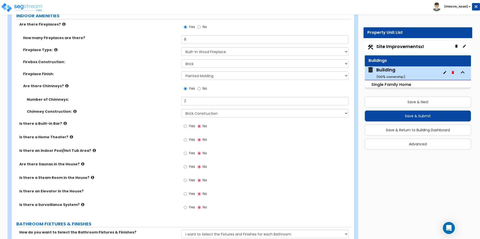
click at [412, 48] on span "Site Improvements x1" at bounding box center [399, 46] width 47 height 6
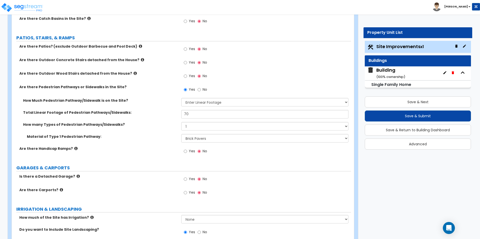
scroll to position [190, 0]
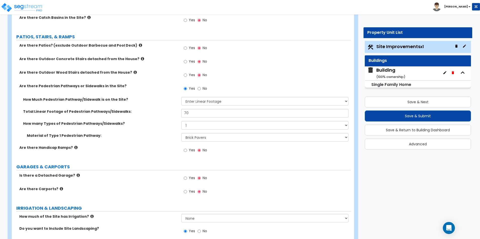
click at [115, 174] on label "Is there a Detached Garage?" at bounding box center [98, 175] width 158 height 5
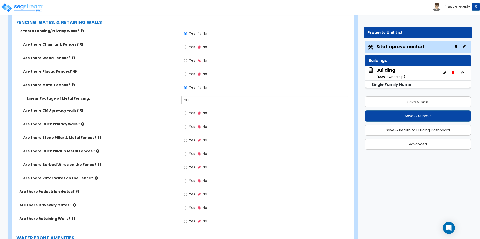
scroll to position [922, 0]
click at [115, 174] on div "Are there Barbed Wires on the Fence? Yes No" at bounding box center [181, 170] width 339 height 14
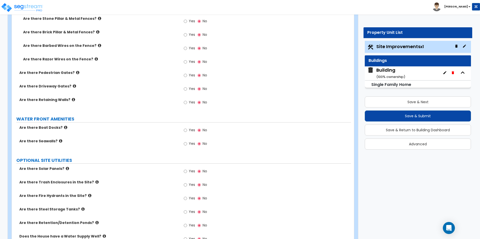
scroll to position [1086, 0]
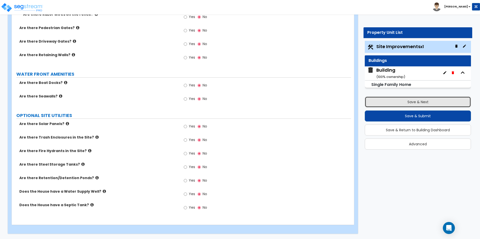
click at [398, 101] on button "Save & Next" at bounding box center [417, 102] width 106 height 11
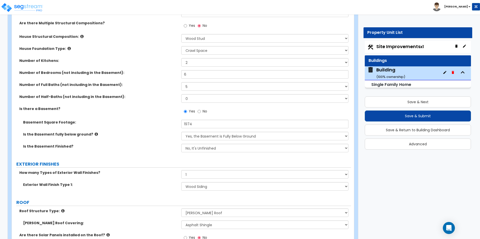
scroll to position [148, 0]
click at [191, 76] on input "6" at bounding box center [264, 75] width 167 height 9
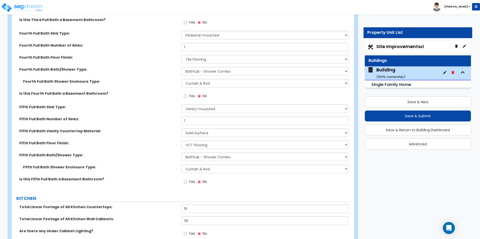
scroll to position [2202, 0]
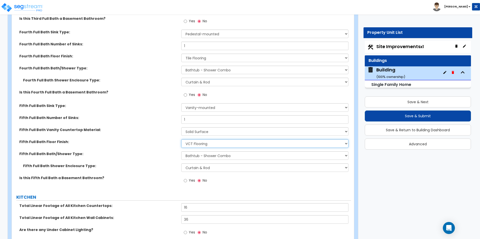
click at [193, 139] on select "None Tile Flooring Hardwood Flooring Resilient Laminate Flooring VCT Flooring S…" at bounding box center [264, 143] width 167 height 9
click at [181, 139] on select "None Tile Flooring Hardwood Flooring Resilient Laminate Flooring VCT Flooring S…" at bounding box center [264, 143] width 167 height 9
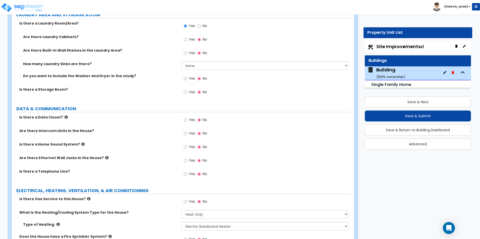
scroll to position [2696, 0]
click at [184, 76] on input "Yes" at bounding box center [185, 79] width 3 height 6
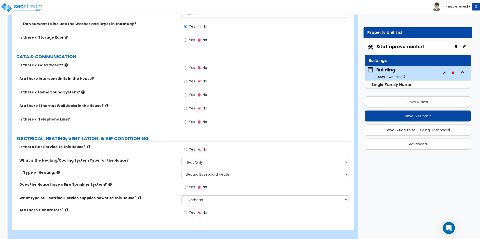
click at [87, 145] on icon at bounding box center [88, 147] width 3 height 4
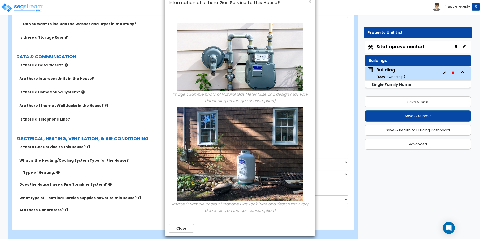
scroll to position [18, 0]
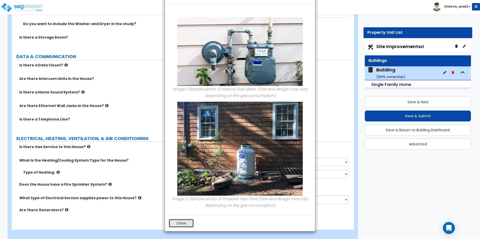
drag, startPoint x: 178, startPoint y: 224, endPoint x: 150, endPoint y: 205, distance: 33.8
click at [178, 224] on button "Close" at bounding box center [181, 223] width 25 height 9
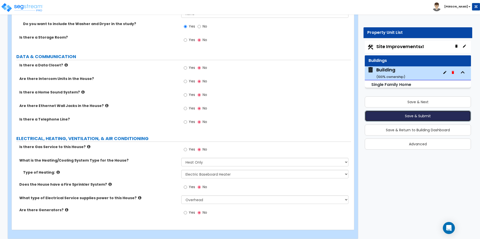
click at [419, 115] on button "Save & Submit" at bounding box center [417, 116] width 106 height 11
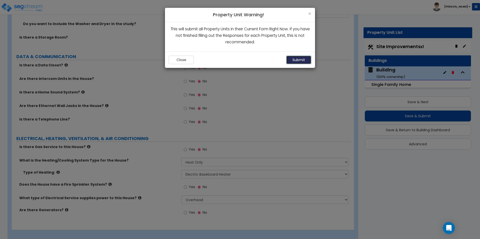
click at [301, 57] on button "Submit" at bounding box center [298, 60] width 25 height 9
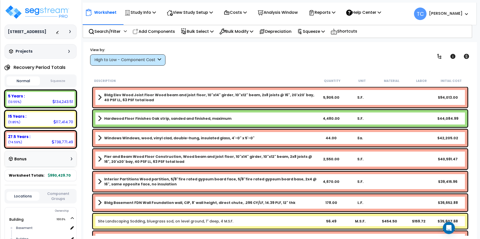
drag, startPoint x: 162, startPoint y: 63, endPoint x: 157, endPoint y: 73, distance: 11.7
click at [162, 63] on div "High to Low - Component Cost" at bounding box center [127, 59] width 75 height 11
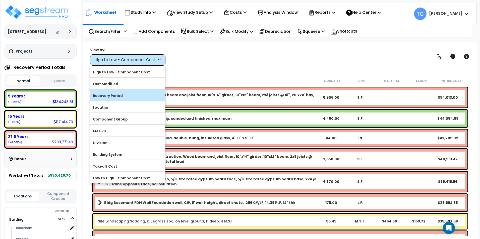
click at [125, 98] on label "Recovery Period" at bounding box center [127, 96] width 75 height 8
click at [0, 0] on input "Recovery Period" at bounding box center [0, 0] width 0 height 0
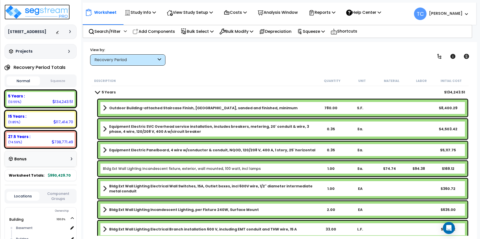
drag, startPoint x: 39, startPoint y: 13, endPoint x: 47, endPoint y: 17, distance: 9.3
click at [39, 13] on img at bounding box center [37, 12] width 65 height 15
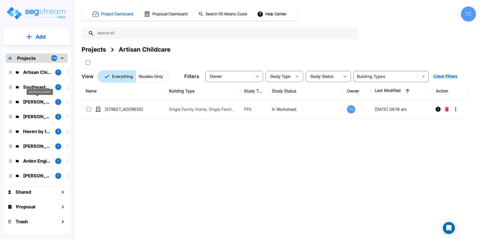
drag, startPoint x: 38, startPoint y: 103, endPoint x: 283, endPoint y: 164, distance: 252.4
click at [38, 103] on p "Owen Tracey" at bounding box center [37, 102] width 28 height 7
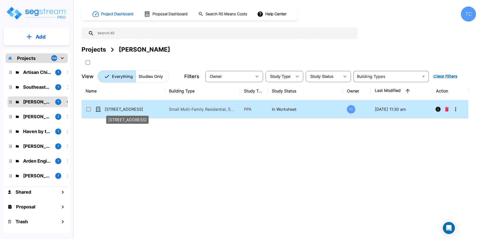
click at [140, 111] on p "2048 W Evergreen Ave" at bounding box center [130, 109] width 50 height 6
click at [138, 111] on p "2048 W Evergreen Ave" at bounding box center [130, 109] width 50 height 6
checkbox input "false"
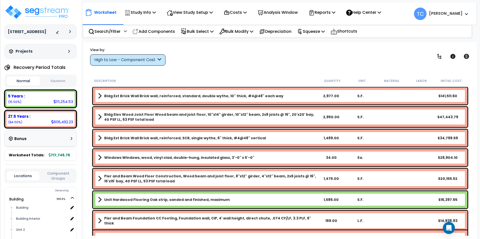
click at [308, 57] on div "View by: High to Low - Component Cost High to Low - Component Cost" at bounding box center [279, 56] width 383 height 19
click at [318, 31] on p "Squeeze" at bounding box center [311, 31] width 28 height 7
click at [333, 45] on link "Squeeze" at bounding box center [319, 43] width 50 height 10
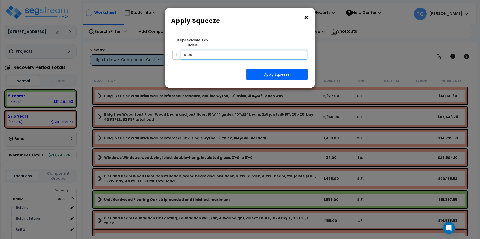
drag, startPoint x: 224, startPoint y: 49, endPoint x: 169, endPoint y: 52, distance: 55.5
click at [169, 52] on div "Squeeze Type Select 1. Squeeze Entire Worksheet 2. Squeeze by Takeoff Cost 3. S…" at bounding box center [238, 49] width 138 height 28
type input "936,800"
click at [269, 71] on button "Apply Squeeze" at bounding box center [276, 75] width 61 height 12
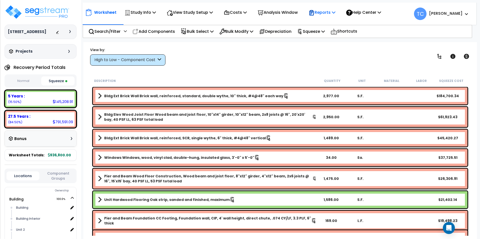
click at [334, 14] on p "Reports" at bounding box center [321, 12] width 27 height 7
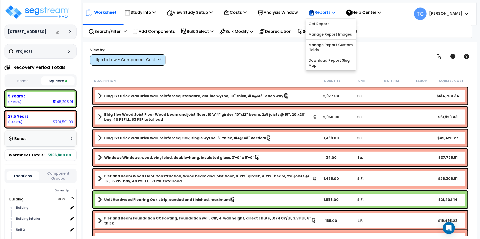
click at [333, 19] on div "Get Report Manage Report Images Manage Report Custom Fields Download Report Slu…" at bounding box center [330, 45] width 50 height 52
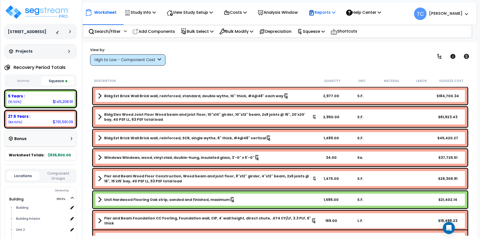
click at [334, 14] on p "Reports" at bounding box center [321, 12] width 27 height 7
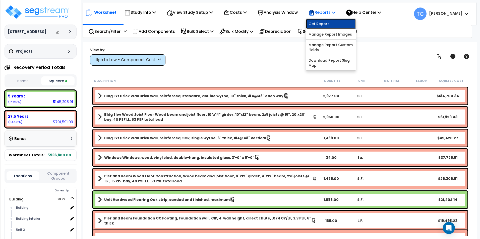
click at [333, 23] on link "Get Report" at bounding box center [331, 24] width 50 height 10
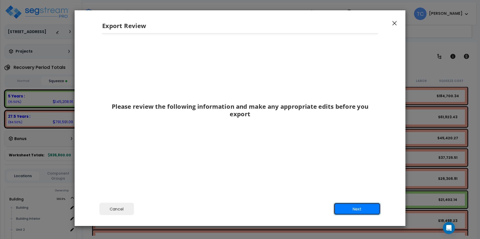
click at [349, 212] on button "Next" at bounding box center [356, 209] width 47 height 13
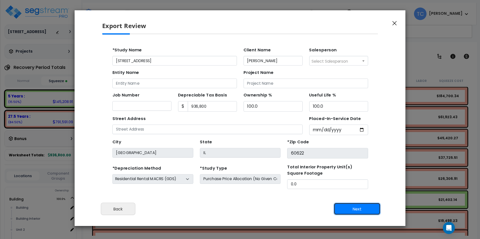
click at [375, 207] on button "Next" at bounding box center [356, 209] width 47 height 13
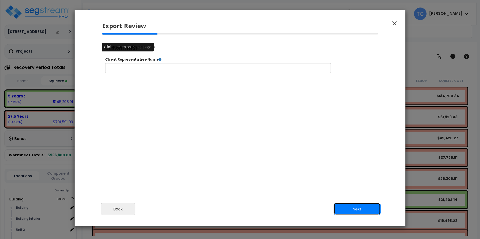
click at [373, 209] on button "Next" at bounding box center [356, 209] width 47 height 13
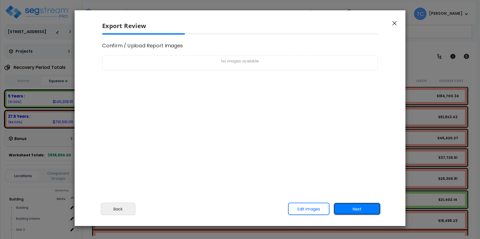
click at [373, 209] on button "Next" at bounding box center [356, 209] width 47 height 13
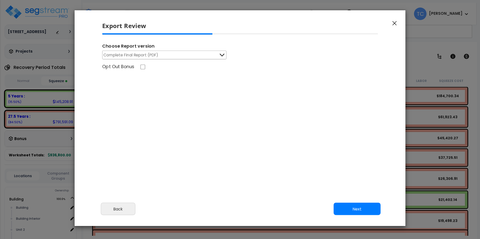
click at [223, 56] on icon at bounding box center [221, 55] width 7 height 7
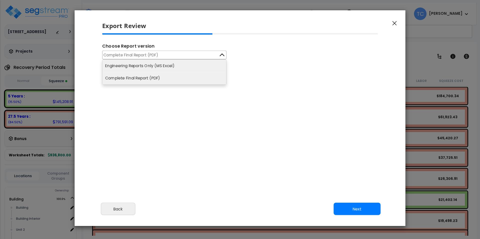
click at [162, 65] on li "Engineering Reports Only (MS Excel)" at bounding box center [164, 66] width 124 height 12
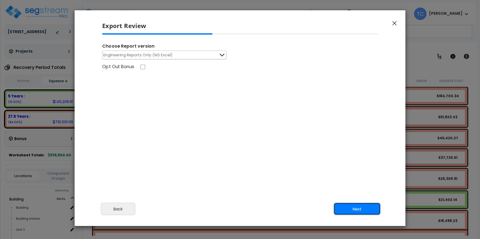
click at [357, 211] on button "Next" at bounding box center [356, 209] width 47 height 13
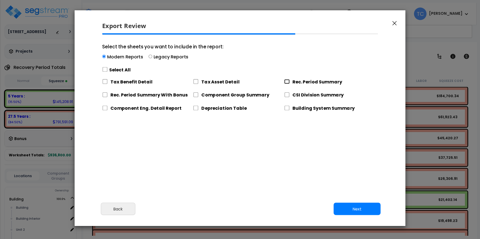
click at [287, 81] on input "Rec. Period Summary" at bounding box center [287, 81] width 6 height 5
checkbox input "true"
click at [194, 96] on input "Component Group Summary" at bounding box center [196, 95] width 6 height 5
checkbox input "true"
click at [286, 95] on input "CSI Division Summary" at bounding box center [287, 95] width 6 height 5
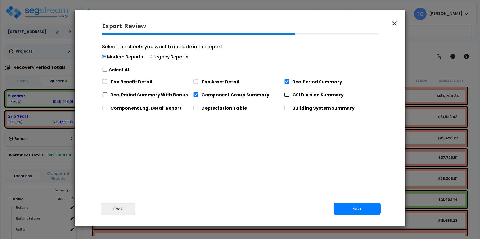
checkbox input "true"
click at [104, 108] on input "Component Eng. Detail Report" at bounding box center [105, 108] width 6 height 5
checkbox input "true"
click at [355, 211] on button "Next" at bounding box center [356, 209] width 47 height 13
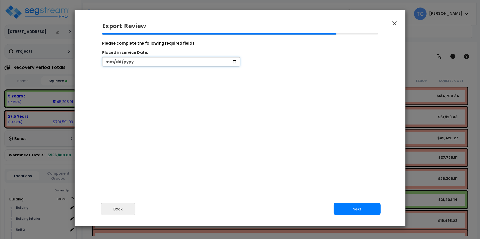
click at [106, 62] on input "date" at bounding box center [171, 61] width 138 height 9
type input "[DATE]"
click at [357, 206] on button "Next" at bounding box center [356, 209] width 47 height 13
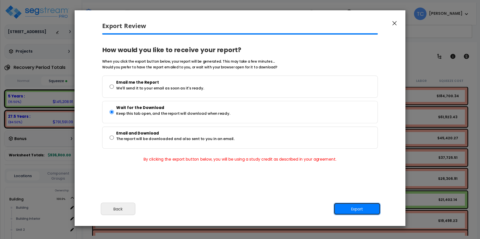
click at [357, 205] on button "Export" at bounding box center [356, 209] width 47 height 13
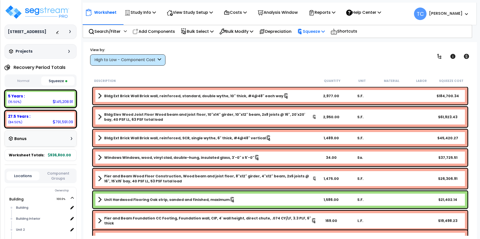
drag, startPoint x: 302, startPoint y: 62, endPoint x: 318, endPoint y: 36, distance: 30.6
click at [302, 62] on div "View by: High to Low - Component Cost High to Low - Component Cost" at bounding box center [279, 56] width 383 height 19
click at [335, 14] on icon at bounding box center [334, 12] width 4 height 4
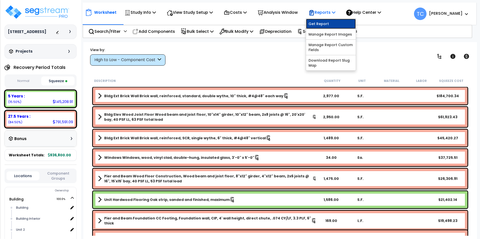
click at [329, 23] on link "Get Report" at bounding box center [331, 24] width 50 height 10
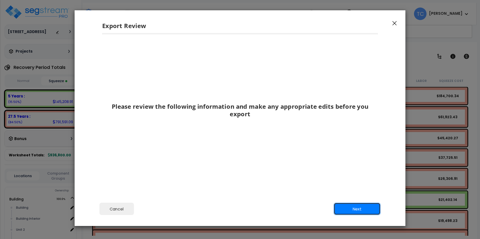
click at [376, 210] on button "Next" at bounding box center [356, 209] width 47 height 13
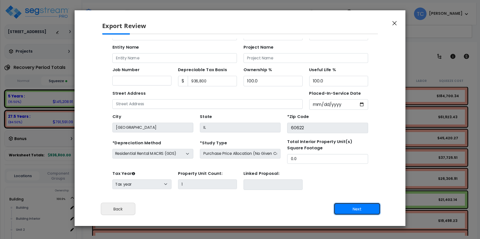
scroll to position [23, 0]
click at [376, 210] on button "Next" at bounding box center [356, 209] width 47 height 13
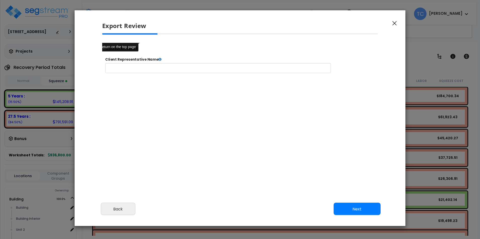
click at [376, 210] on button "Next" at bounding box center [356, 209] width 47 height 13
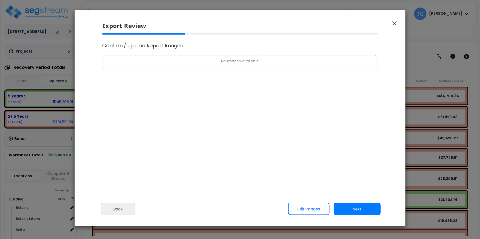
scroll to position [0, 0]
click at [376, 210] on button "Next" at bounding box center [356, 209] width 47 height 13
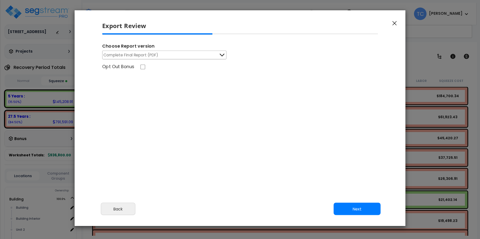
click at [224, 52] on icon at bounding box center [221, 55] width 7 height 7
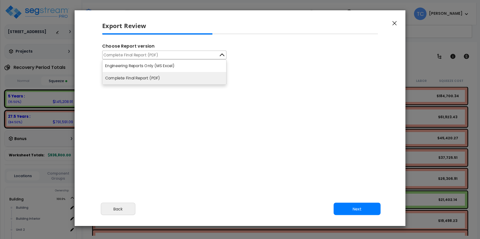
drag, startPoint x: 169, startPoint y: 65, endPoint x: 300, endPoint y: 135, distance: 148.6
click at [169, 65] on li "Engineering Reports Only (MS Excel)" at bounding box center [164, 66] width 124 height 12
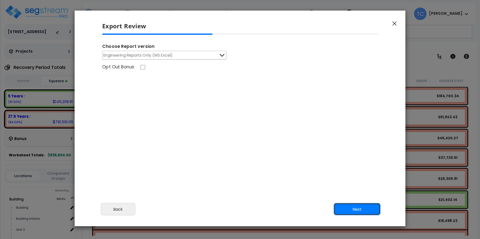
click at [364, 211] on button "Next" at bounding box center [356, 209] width 47 height 13
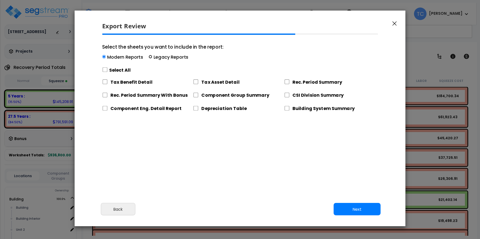
click at [149, 57] on input "Select the sheets you want to include in the report: Modern Reports Legacy Repo…" at bounding box center [150, 57] width 4 height 4
radio input "true"
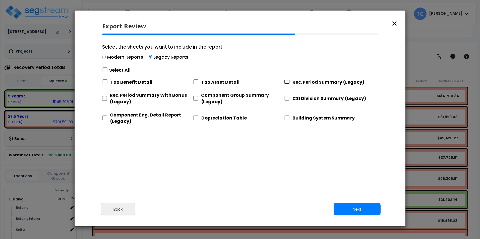
click at [287, 81] on input "Rec. Period Summary (Legacy)" at bounding box center [287, 82] width 6 height 5
checkbox input "true"
click at [196, 99] on input "Component Group Summary (Legacy)" at bounding box center [195, 98] width 5 height 5
checkbox input "true"
click at [288, 99] on input "CSI Division Summary (Legacy)" at bounding box center [287, 98] width 6 height 5
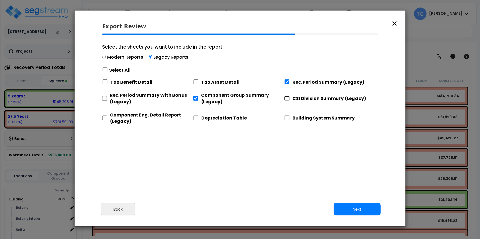
checkbox input "true"
drag, startPoint x: 105, startPoint y: 117, endPoint x: 247, endPoint y: 160, distance: 148.4
click at [105, 117] on input "Component Eng. Detail Report (Legacy)" at bounding box center [104, 118] width 5 height 5
checkbox input "true"
click at [345, 208] on button "Next" at bounding box center [356, 209] width 47 height 13
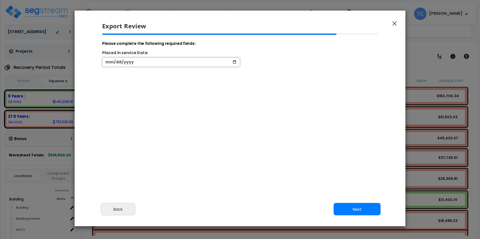
click at [112, 63] on input "date" at bounding box center [171, 61] width 138 height 9
type input "[DATE]"
click at [356, 214] on button "Next" at bounding box center [356, 209] width 47 height 13
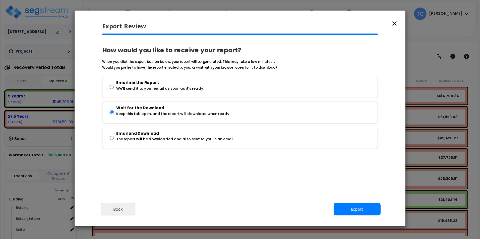
click at [353, 202] on div "Cancel Back Next Export Edit Images" at bounding box center [239, 212] width 331 height 27
click at [356, 210] on button "Export" at bounding box center [356, 209] width 47 height 13
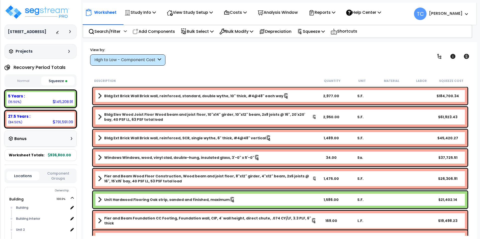
click at [283, 64] on div "View by: High to Low - Component Cost High to Low - Component Cost" at bounding box center [279, 56] width 383 height 19
click at [301, 33] on icon at bounding box center [300, 31] width 4 height 5
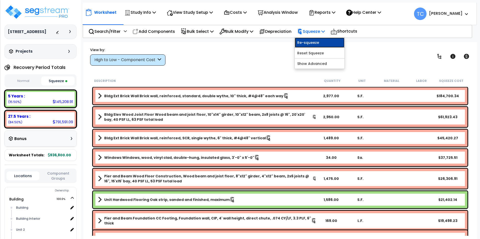
click at [314, 41] on link "Re-squeeze" at bounding box center [319, 43] width 50 height 10
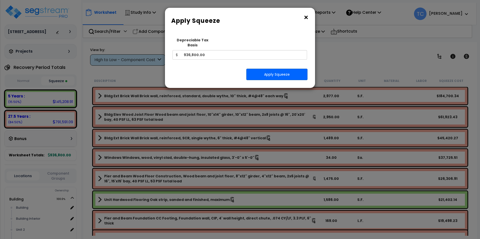
click at [305, 19] on button "×" at bounding box center [306, 18] width 6 height 8
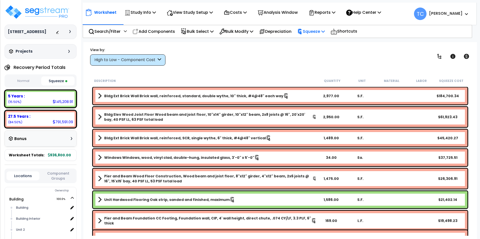
click at [325, 33] on p "Squeeze" at bounding box center [311, 31] width 28 height 7
click at [322, 51] on link "Reset Squeeze" at bounding box center [319, 53] width 50 height 10
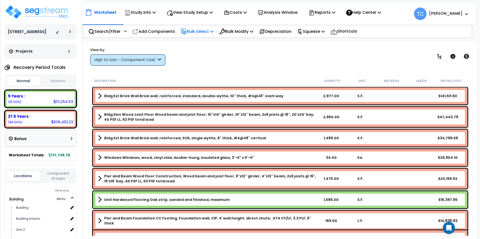
click at [207, 31] on p "Bulk Select" at bounding box center [197, 31] width 33 height 7
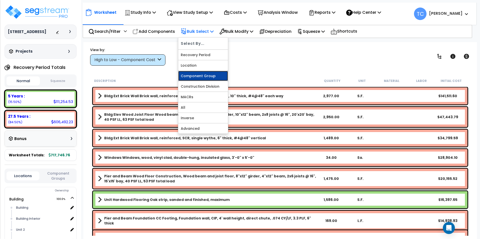
click at [210, 76] on link "Component Group" at bounding box center [203, 76] width 50 height 10
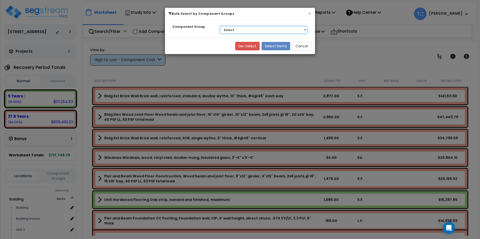
click at [244, 29] on select "Select BLDG CLEARING, GRADING, & EXCAVATION BLDG FOUNDATIONS WOOD SUPERSTRUCTUR…" at bounding box center [264, 30] width 88 height 8
select select "14366"
click at [220, 26] on select "Select BLDG CLEARING, GRADING, & EXCAVATION BLDG FOUNDATIONS WOOD SUPERSTRUCTUR…" at bounding box center [264, 30] width 88 height 8
click at [272, 50] on button "Select Items" at bounding box center [275, 46] width 29 height 9
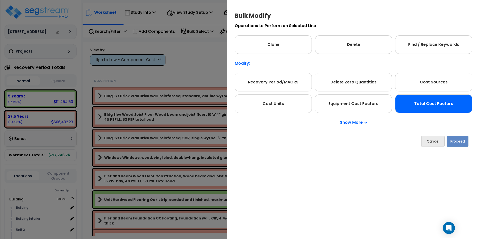
click at [428, 102] on div "Total Cost Factors" at bounding box center [433, 104] width 77 height 19
click at [459, 144] on button "Proceed" at bounding box center [457, 141] width 22 height 11
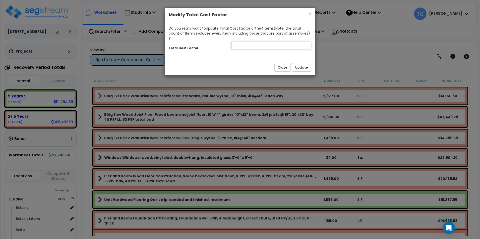
click at [244, 42] on input "number" at bounding box center [271, 46] width 80 height 8
type input "1.25"
click at [305, 63] on button "Update" at bounding box center [301, 67] width 19 height 9
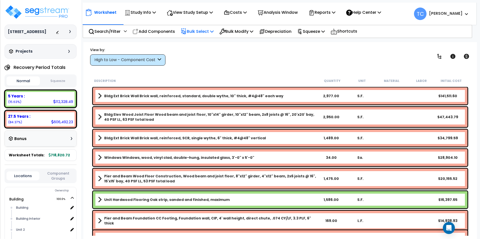
drag, startPoint x: 197, startPoint y: 30, endPoint x: 218, endPoint y: 55, distance: 32.4
click at [197, 30] on p "Bulk Select" at bounding box center [197, 31] width 33 height 7
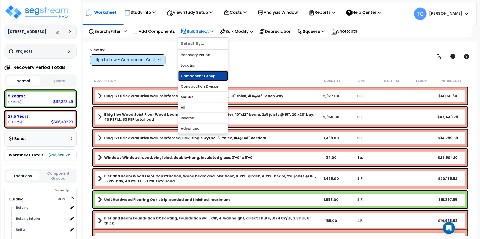
click at [215, 77] on link "Component Group" at bounding box center [203, 76] width 50 height 10
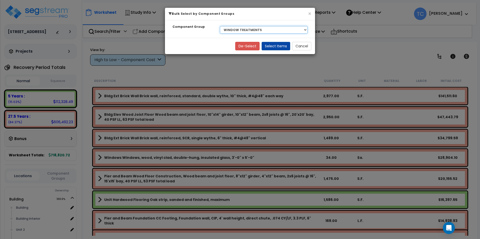
click at [236, 30] on select "Select BLDG CLEARING, GRADING, & EXCAVATION BLDG FOUNDATIONS WOOD SUPERSTRUCTUR…" at bounding box center [264, 30] width 88 height 8
select select "20196"
click at [220, 26] on select "Select BLDG CLEARING, GRADING, & EXCAVATION BLDG FOUNDATIONS WOOD SUPERSTRUCTUR…" at bounding box center [264, 30] width 88 height 8
click at [270, 46] on button "Select Items" at bounding box center [275, 46] width 29 height 9
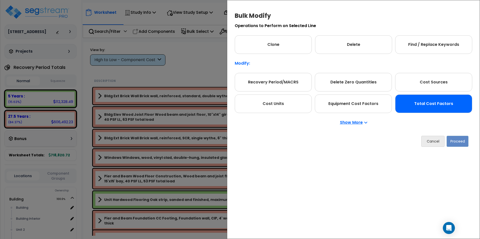
click at [423, 97] on div "Total Cost Factors" at bounding box center [433, 104] width 77 height 19
click at [458, 143] on button "Proceed" at bounding box center [457, 141] width 22 height 11
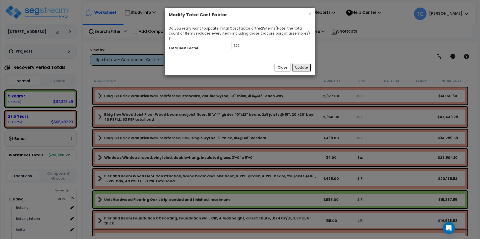
click at [303, 63] on button "Update" at bounding box center [301, 67] width 19 height 9
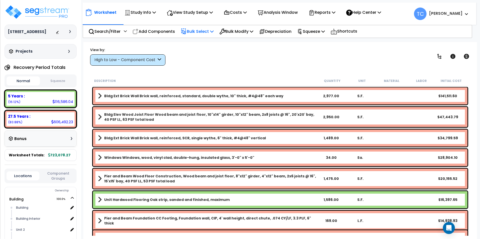
click at [195, 32] on p "Bulk Select" at bounding box center [197, 31] width 33 height 7
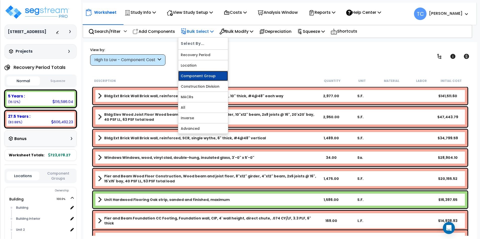
click at [210, 72] on link "Component Group" at bounding box center [203, 76] width 50 height 10
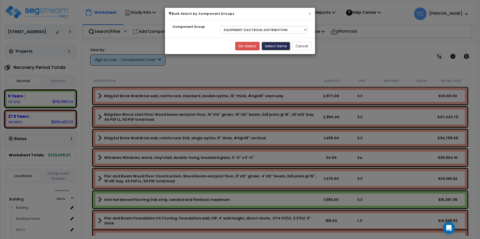
click at [281, 47] on button "Select Items" at bounding box center [275, 46] width 29 height 9
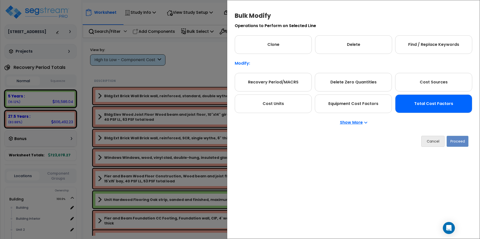
click at [420, 105] on div "Total Cost Factors" at bounding box center [433, 104] width 77 height 19
click at [465, 141] on button "Proceed" at bounding box center [457, 141] width 22 height 11
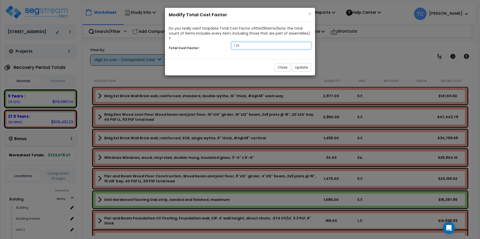
click at [255, 42] on input "1.25" at bounding box center [271, 46] width 80 height 8
type input "1.5"
click at [295, 63] on button "Update" at bounding box center [301, 67] width 19 height 9
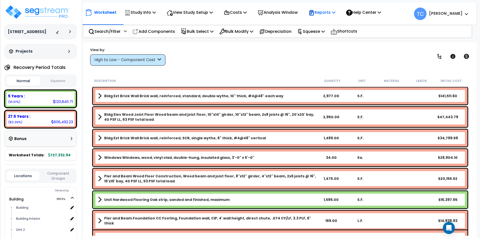
click at [328, 14] on p "Reports" at bounding box center [321, 12] width 27 height 7
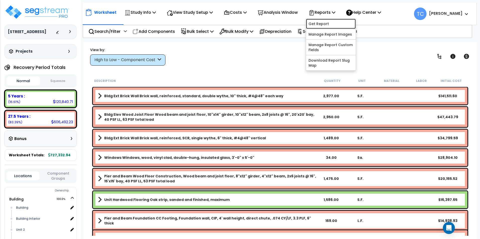
drag, startPoint x: 341, startPoint y: 22, endPoint x: 106, endPoint y: 92, distance: 244.7
click at [340, 22] on link "Get Report" at bounding box center [331, 24] width 50 height 10
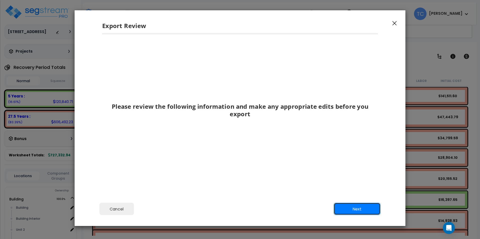
click at [365, 210] on button "Next" at bounding box center [356, 209] width 47 height 13
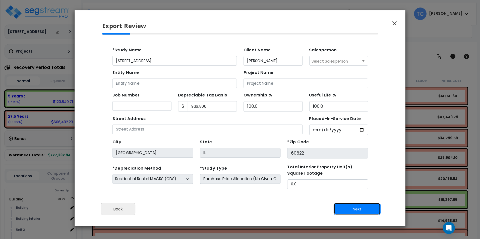
click at [365, 210] on button "Next" at bounding box center [356, 209] width 47 height 13
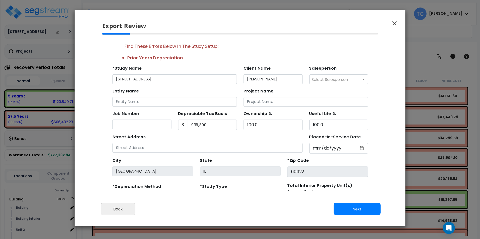
click at [394, 22] on icon "button" at bounding box center [394, 23] width 4 height 5
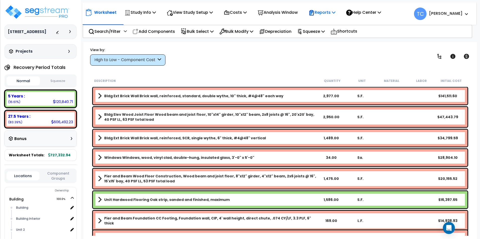
click at [335, 15] on p "Reports" at bounding box center [321, 12] width 27 height 7
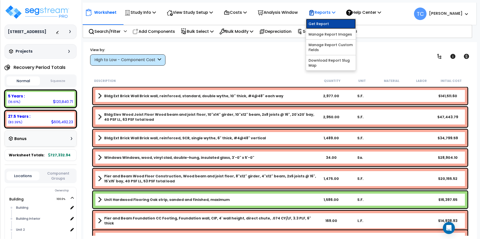
click at [331, 27] on link "Get Report" at bounding box center [331, 24] width 50 height 10
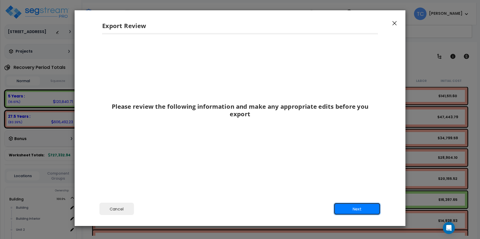
click at [352, 211] on button "Next" at bounding box center [356, 209] width 47 height 13
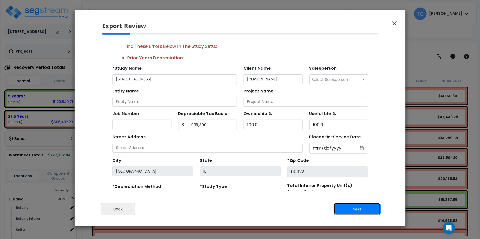
scroll to position [45, 0]
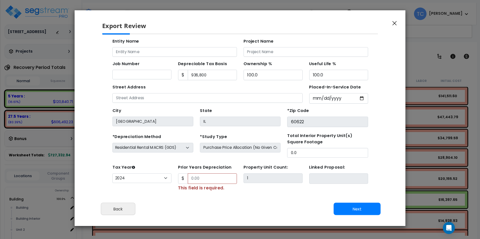
drag, startPoint x: 202, startPoint y: 167, endPoint x: 147, endPoint y: 167, distance: 55.2
click at [147, 167] on div "Tax Year Please Enter The Placed In Service Date First. 2026 2025 2024 2023 202…" at bounding box center [227, 165] width 238 height 26
click at [356, 212] on button "Next" at bounding box center [356, 209] width 47 height 13
type input "55356"
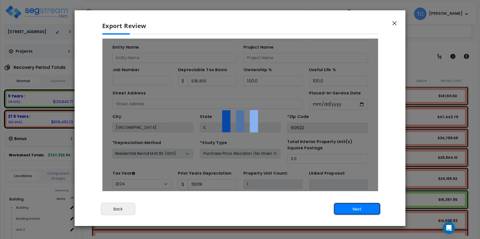
scroll to position [0, 0]
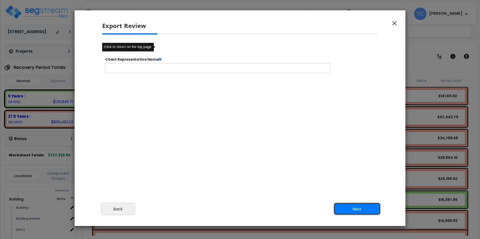
select select "2024"
click at [349, 214] on button "Next" at bounding box center [356, 209] width 47 height 13
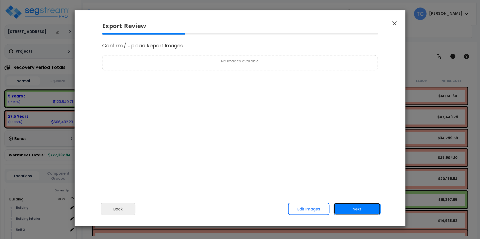
click at [353, 209] on button "Next" at bounding box center [356, 209] width 47 height 13
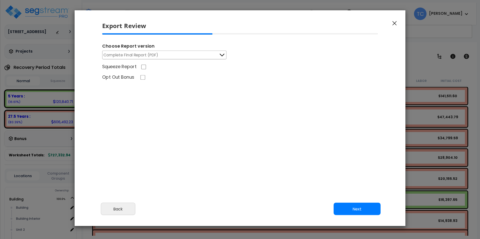
click at [207, 58] on button "Complete Final Report (PDF)" at bounding box center [164, 55] width 124 height 9
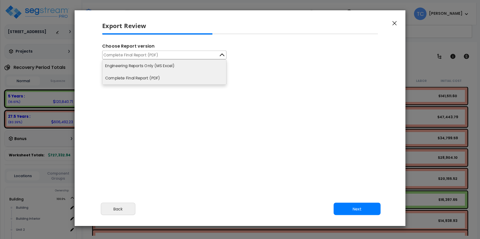
click at [158, 64] on li "Engineering Reports Only (MS Excel)" at bounding box center [164, 66] width 124 height 12
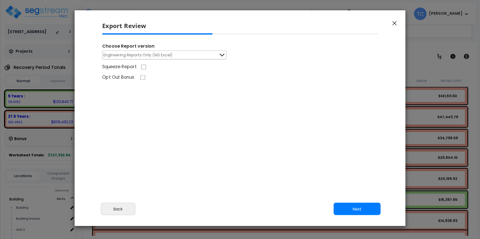
click at [393, 24] on icon "button" at bounding box center [394, 23] width 4 height 5
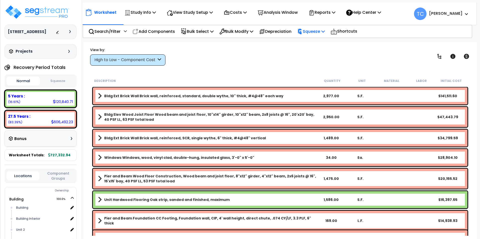
click at [316, 33] on p "Squeeze" at bounding box center [311, 31] width 28 height 7
click at [323, 44] on link "Squeeze" at bounding box center [319, 43] width 50 height 10
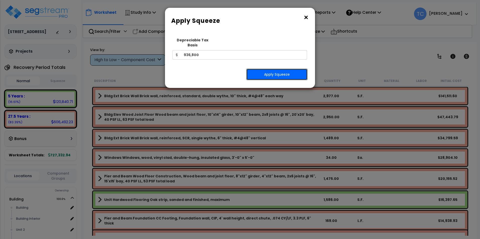
click at [277, 72] on button "Apply Squeeze" at bounding box center [276, 75] width 61 height 12
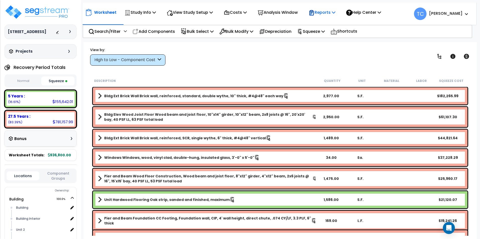
click at [335, 15] on p "Reports" at bounding box center [321, 12] width 27 height 7
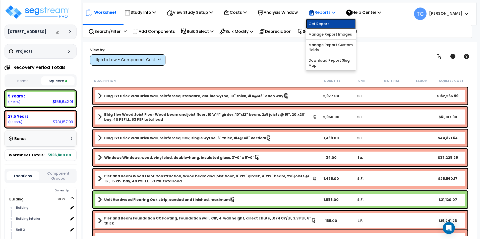
click at [332, 24] on link "Get Report" at bounding box center [331, 24] width 50 height 10
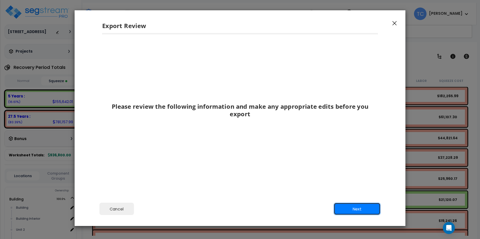
click at [346, 207] on button "Next" at bounding box center [356, 209] width 47 height 13
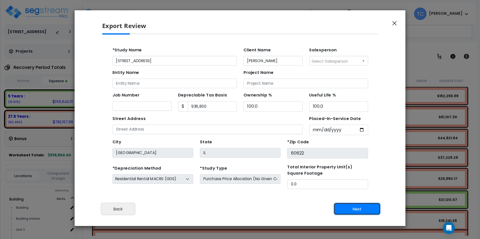
scroll to position [23, 0]
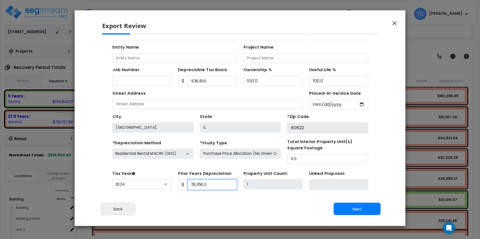
drag, startPoint x: 210, startPoint y: 174, endPoint x: 141, endPoint y: 189, distance: 70.8
click at [141, 189] on html "Notification x View All [PERSON_NAME] [PERSON_NAME] & Associates" at bounding box center [227, 103] width 250 height 174
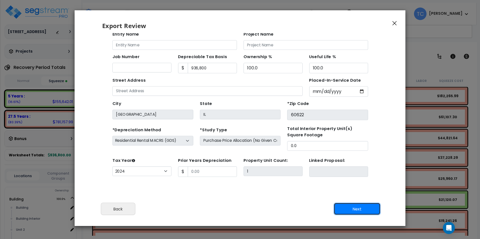
click at [358, 212] on button "Next" at bounding box center [356, 209] width 47 height 13
click at [355, 210] on button "Next" at bounding box center [356, 209] width 47 height 13
type input "55356"
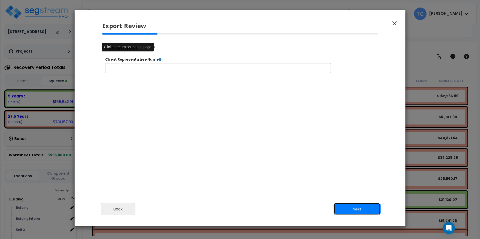
scroll to position [0, 0]
select select "2024"
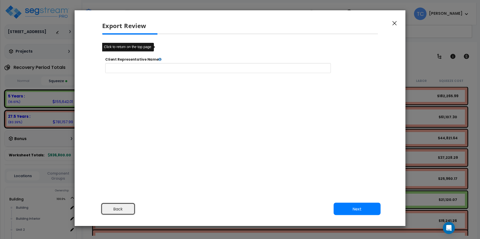
click at [120, 209] on button "Back" at bounding box center [118, 209] width 34 height 13
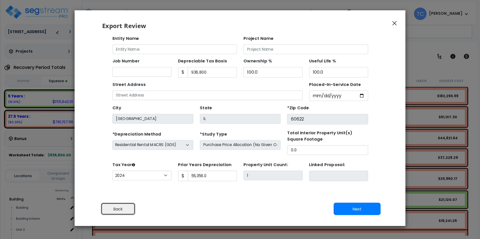
scroll to position [23, 0]
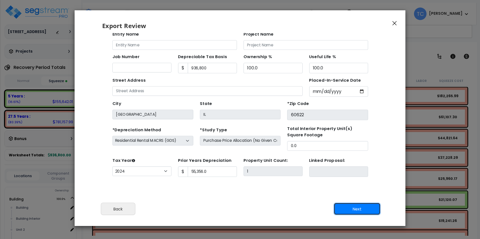
click at [356, 206] on button "Next" at bounding box center [356, 209] width 47 height 13
type input "55356"
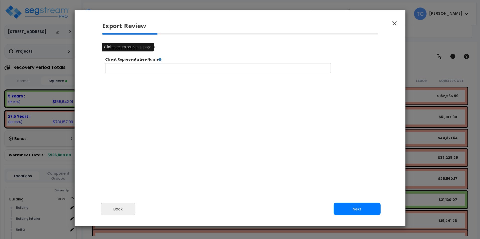
select select "2024"
click at [356, 206] on button "Next" at bounding box center [356, 209] width 47 height 13
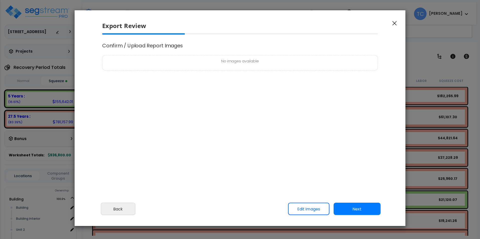
scroll to position [0, 0]
click at [367, 211] on button "Next" at bounding box center [356, 209] width 47 height 13
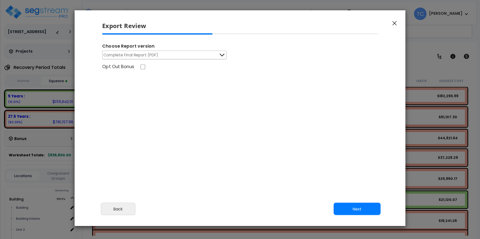
click at [148, 57] on span "Complete Final Report (PDF)" at bounding box center [130, 55] width 55 height 6
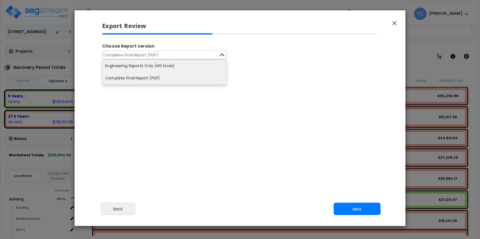
click at [135, 65] on li "Engineering Reports Only (MS Excel)" at bounding box center [164, 66] width 124 height 12
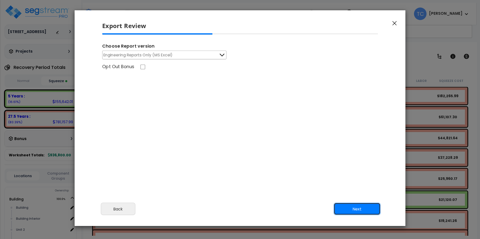
click at [359, 205] on button "Next" at bounding box center [356, 209] width 47 height 13
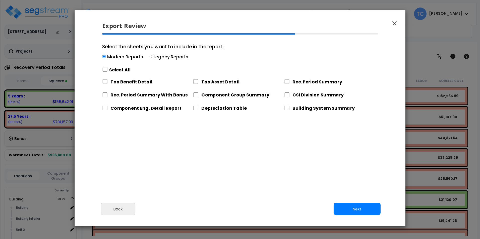
click at [150, 58] on div "Modern Reports Legacy Reports" at bounding box center [162, 58] width 121 height 8
click at [106, 58] on input "Select the sheets you want to include in the report: Modern Reports Legacy Repo…" at bounding box center [104, 57] width 4 height 4
click at [149, 57] on input "Select the sheets you want to include in the report: Modern Reports Legacy Repo…" at bounding box center [150, 57] width 4 height 4
radio input "true"
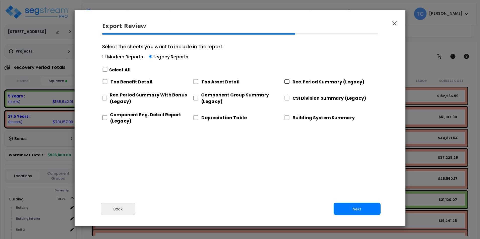
click at [287, 82] on input "Rec. Period Summary (Legacy)" at bounding box center [287, 81] width 6 height 5
checkbox input "true"
click at [195, 98] on input "Component Group Summary (Legacy)" at bounding box center [195, 98] width 5 height 5
checkbox input "true"
click at [286, 98] on input "CSI Division Summary (Legacy)" at bounding box center [287, 98] width 6 height 5
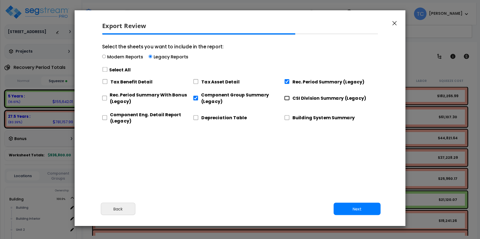
checkbox input "true"
click at [105, 118] on input "Component Eng. Detail Report (Legacy)" at bounding box center [104, 117] width 5 height 5
checkbox input "true"
click at [352, 212] on button "Next" at bounding box center [356, 209] width 47 height 13
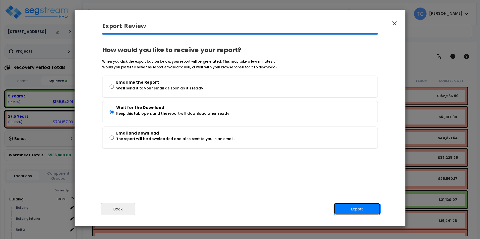
drag, startPoint x: 352, startPoint y: 212, endPoint x: 344, endPoint y: 208, distance: 9.7
click at [352, 212] on button "Export" at bounding box center [356, 209] width 47 height 13
